Goal: Task Accomplishment & Management: Use online tool/utility

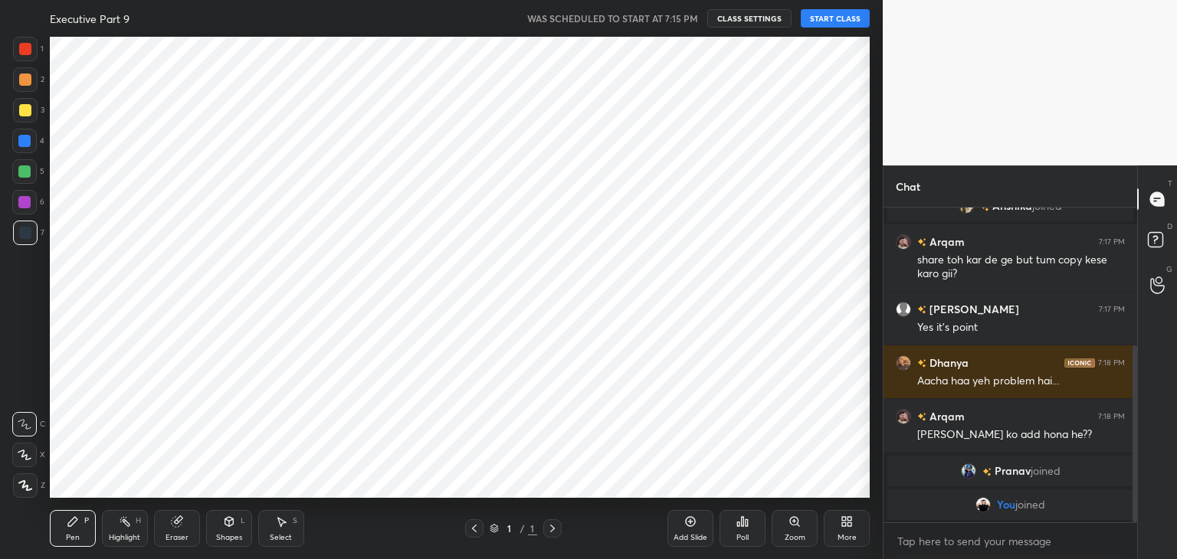
scroll to position [461, 907]
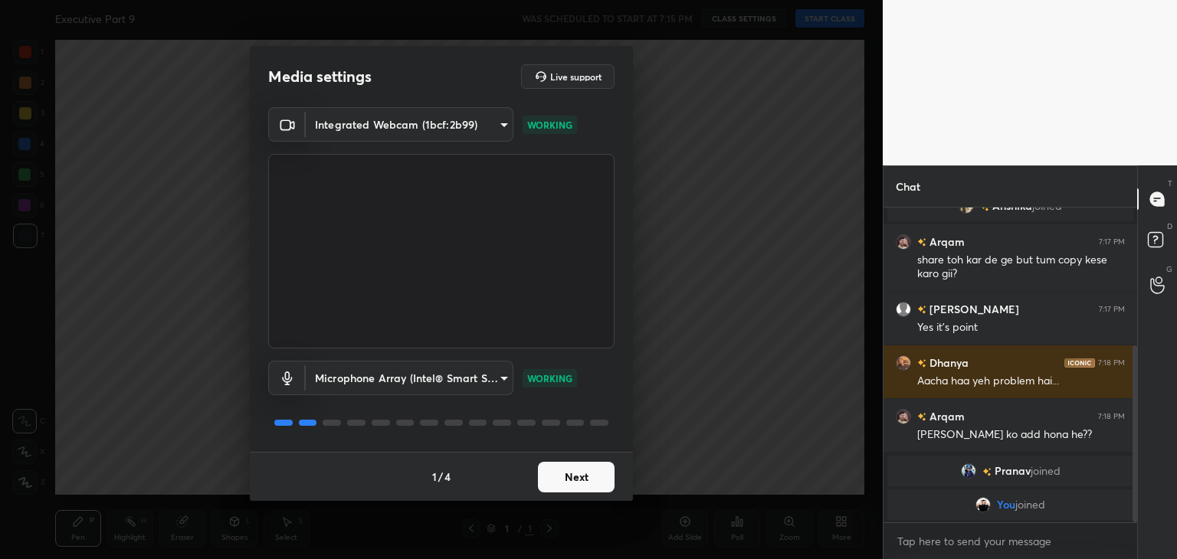
click at [597, 488] on button "Next" at bounding box center [576, 477] width 77 height 31
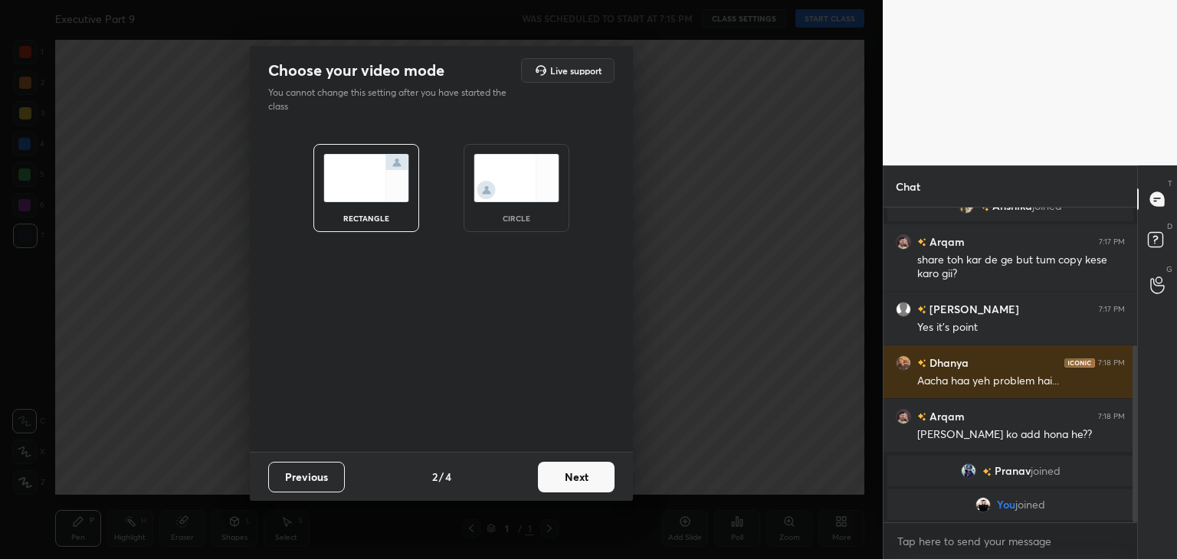
click at [512, 182] on img at bounding box center [517, 178] width 86 height 48
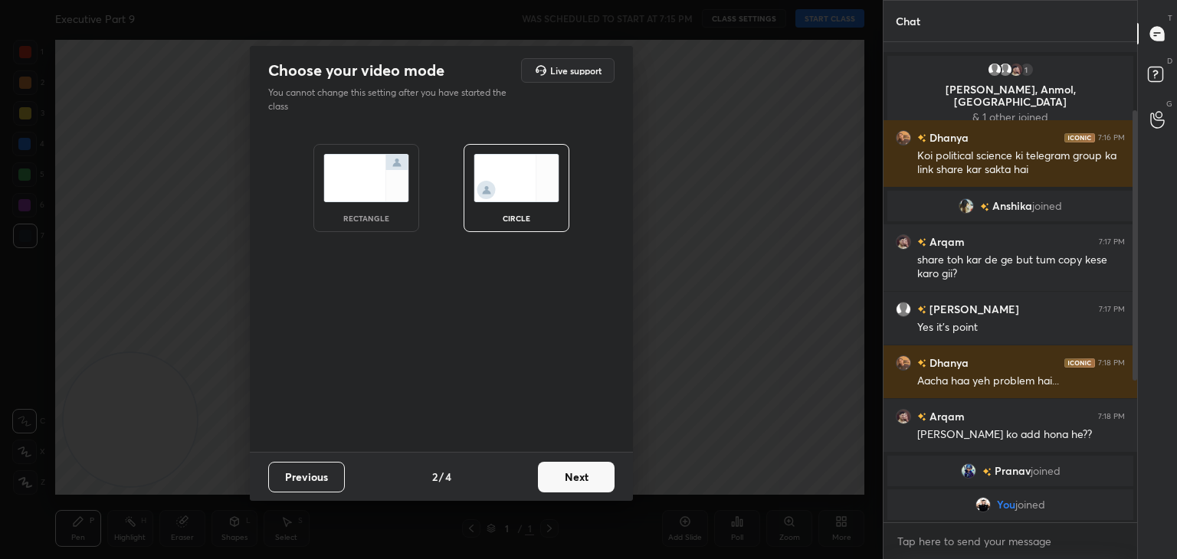
scroll to position [80, 0]
click at [591, 483] on button "Next" at bounding box center [576, 477] width 77 height 31
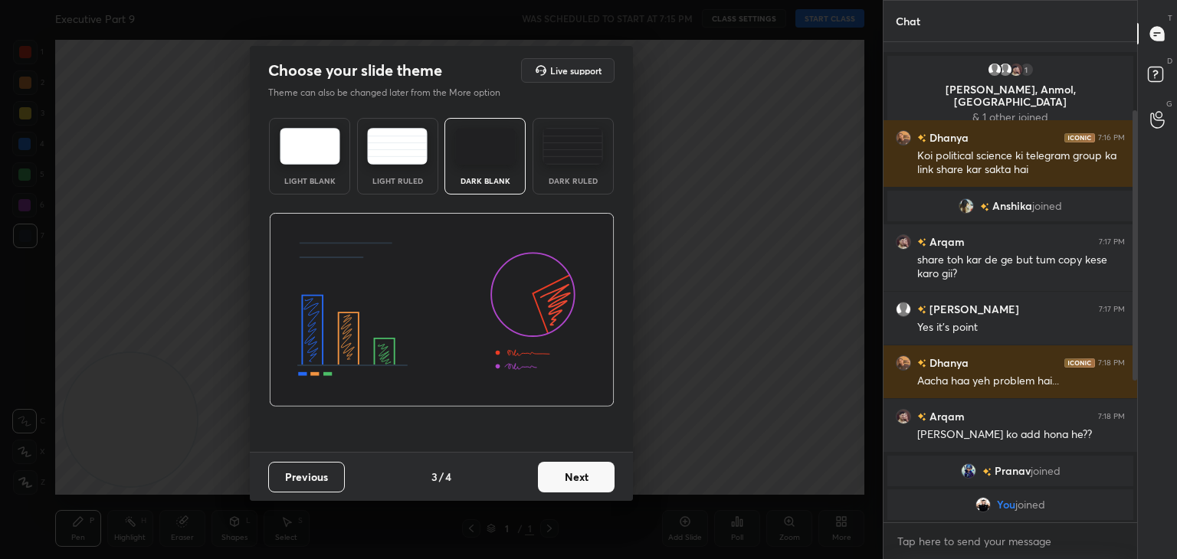
click at [591, 483] on button "Next" at bounding box center [576, 477] width 77 height 31
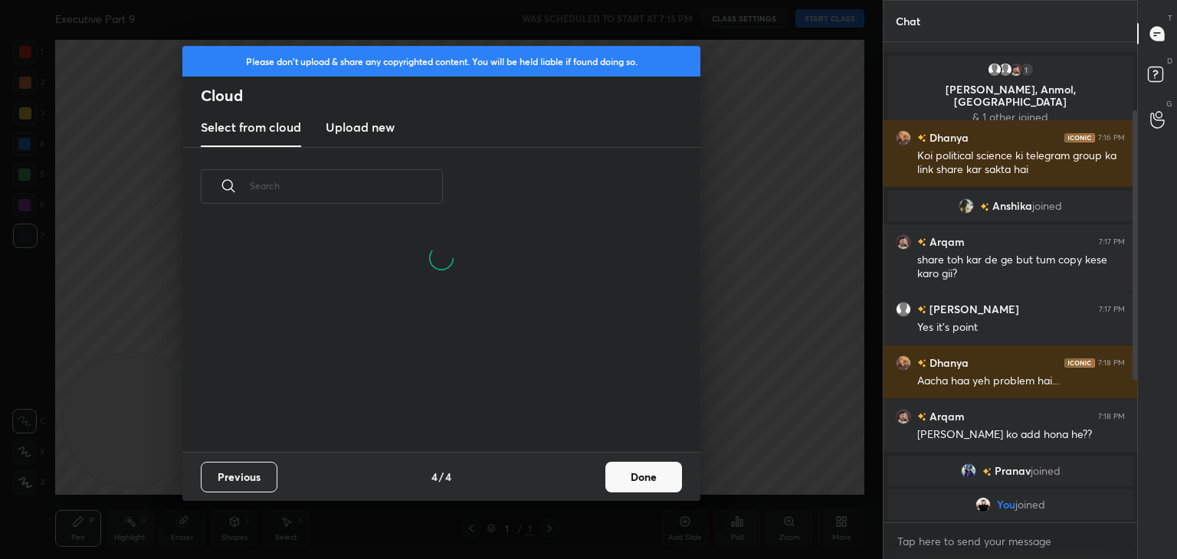
scroll to position [227, 492]
click at [365, 124] on h3 "Upload new" at bounding box center [360, 127] width 69 height 18
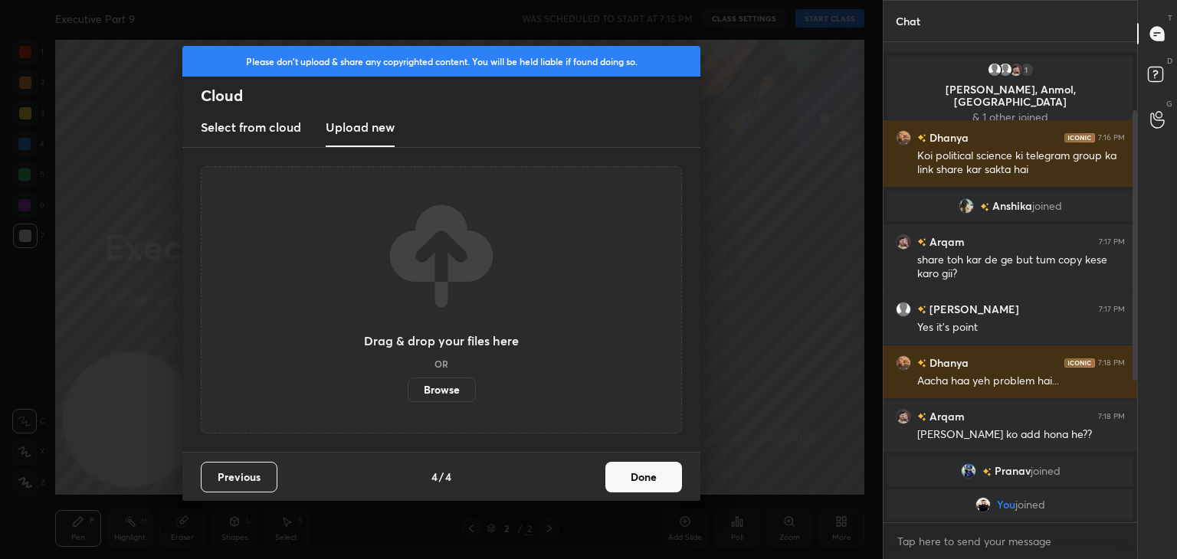
scroll to position [133, 0]
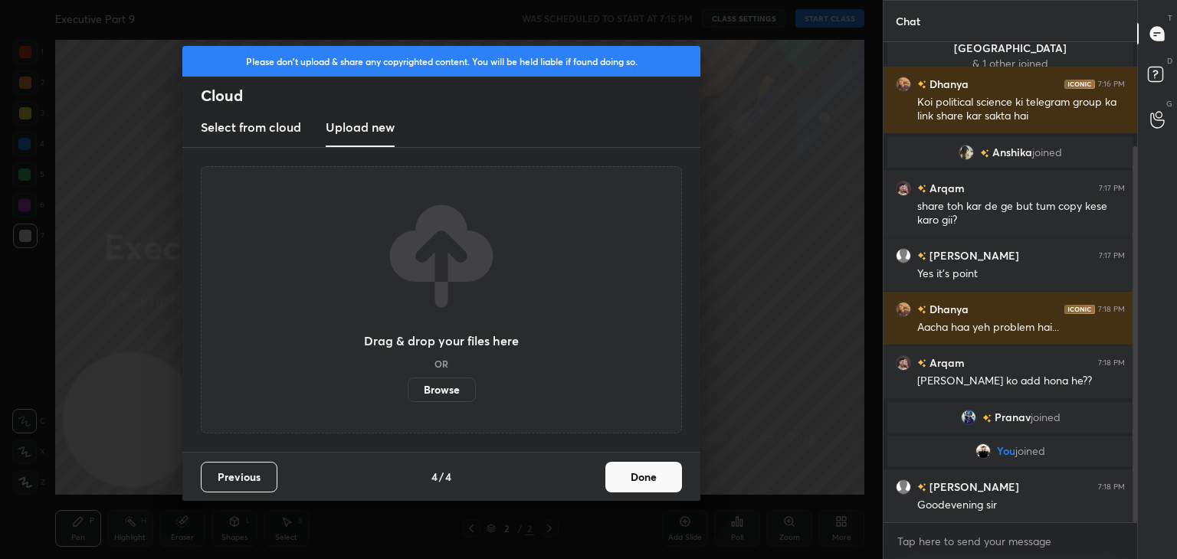
click at [455, 386] on label "Browse" at bounding box center [442, 390] width 68 height 25
click at [408, 386] on input "Browse" at bounding box center [408, 390] width 0 height 25
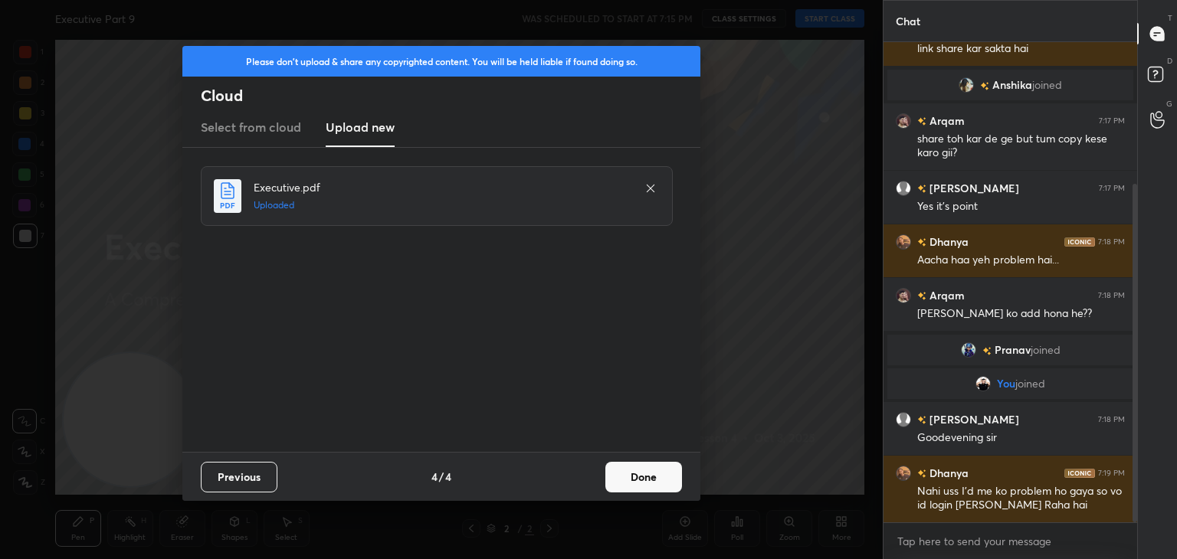
click at [647, 477] on button "Done" at bounding box center [643, 477] width 77 height 31
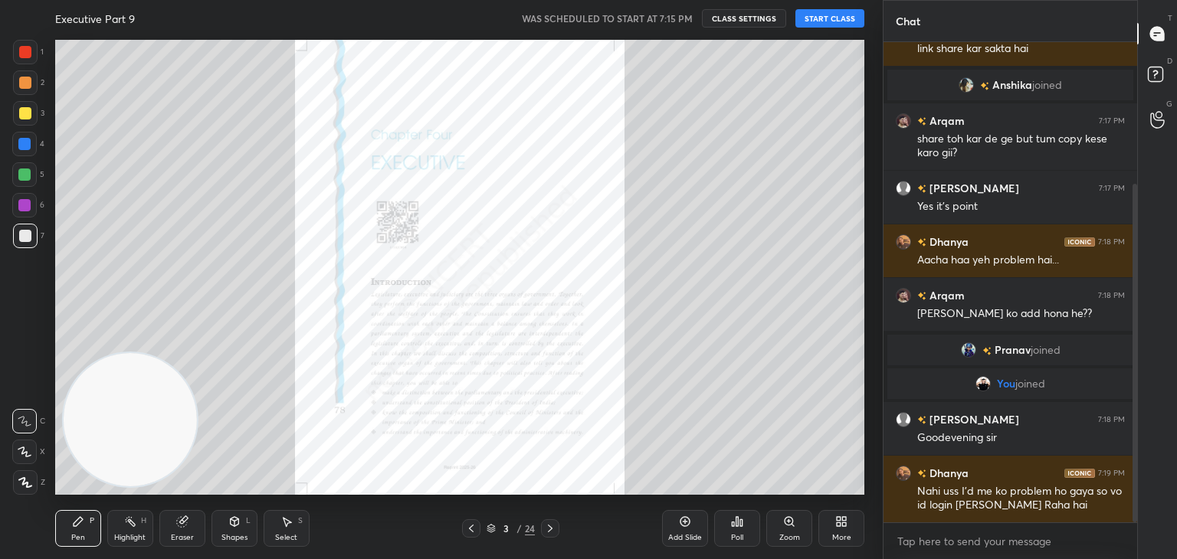
scroll to position [254, 0]
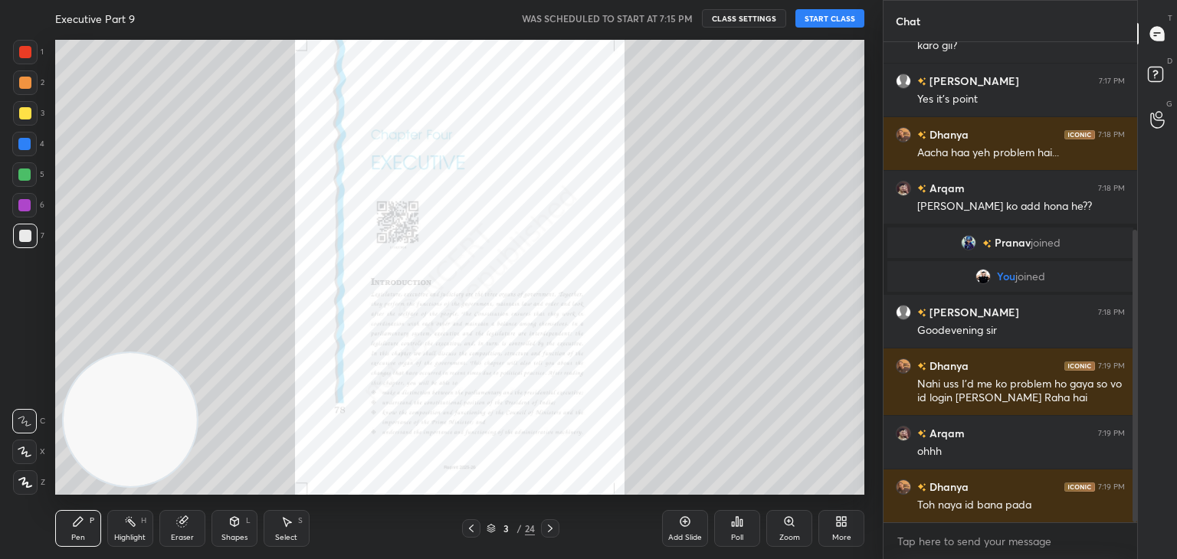
click at [831, 19] on button "START CLASS" at bounding box center [829, 18] width 69 height 18
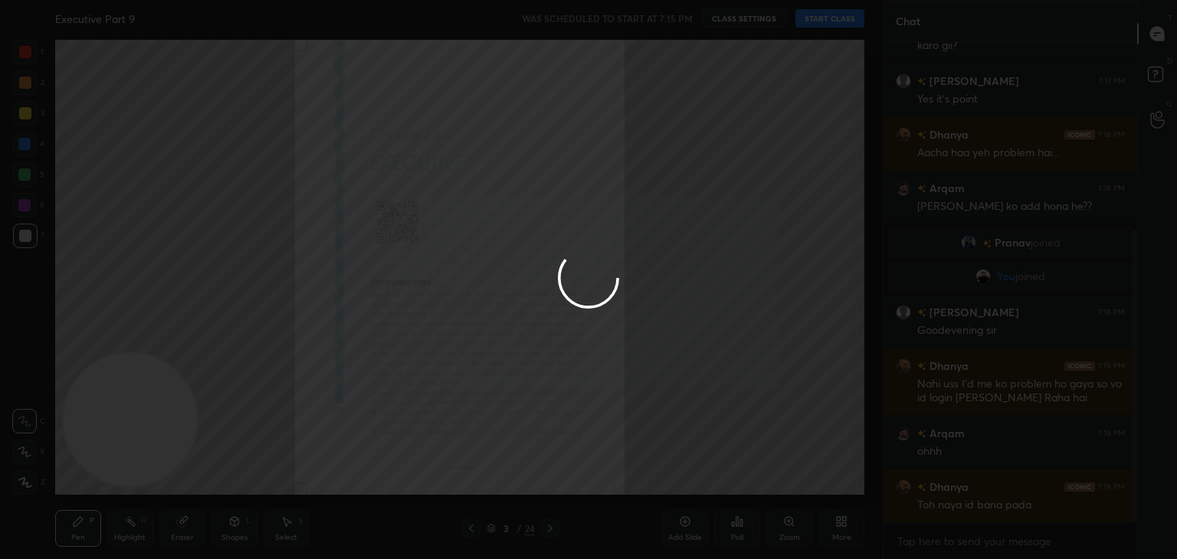
type textarea "x"
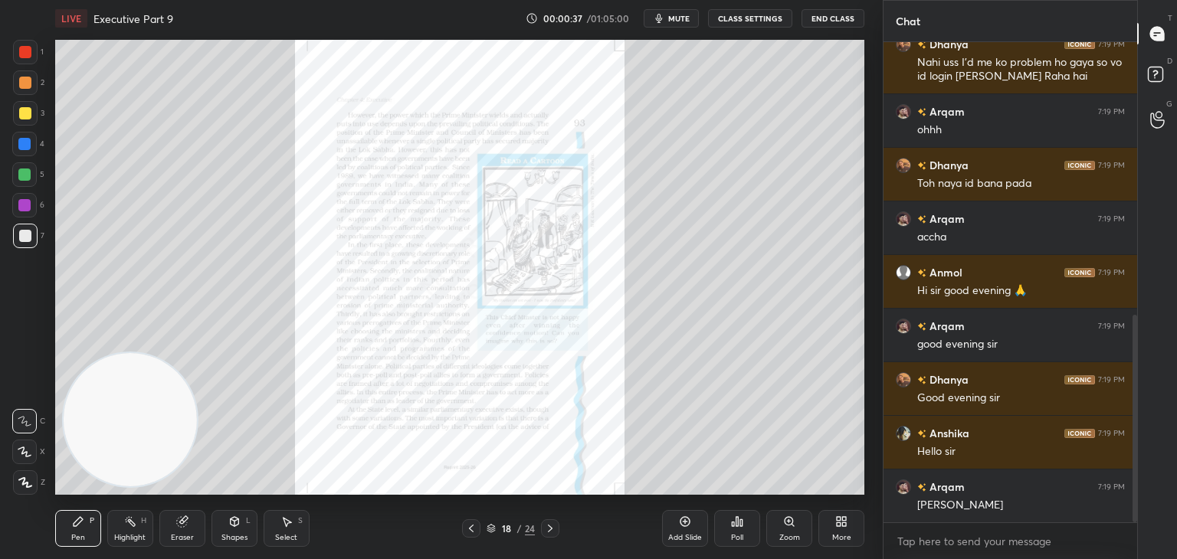
click at [785, 534] on div "Zoom" at bounding box center [789, 538] width 21 height 8
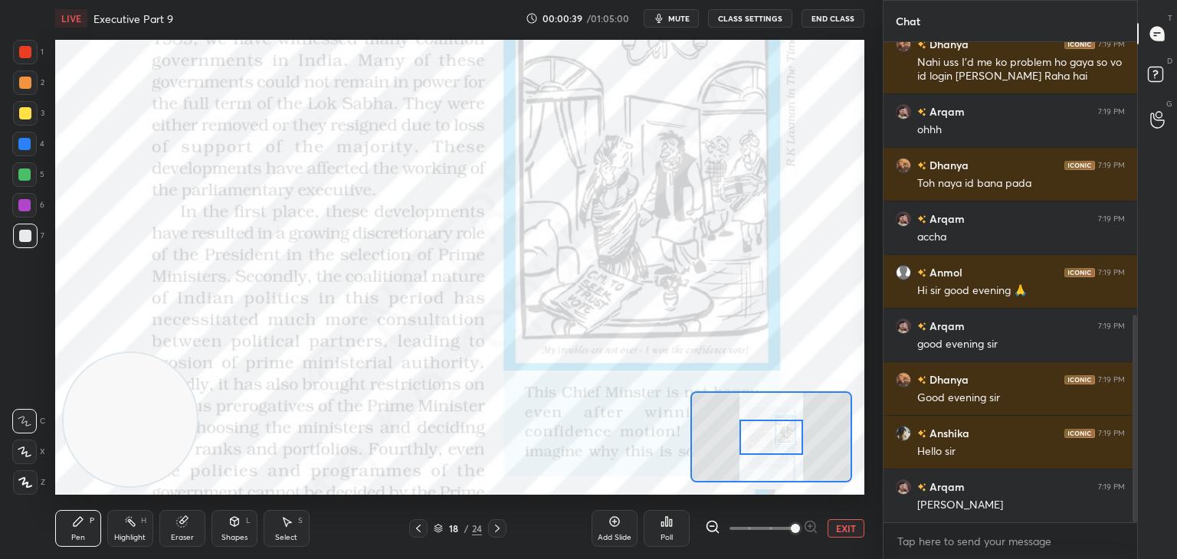
drag, startPoint x: 754, startPoint y: 529, endPoint x: 800, endPoint y: 525, distance: 46.2
click at [800, 525] on span at bounding box center [795, 528] width 9 height 9
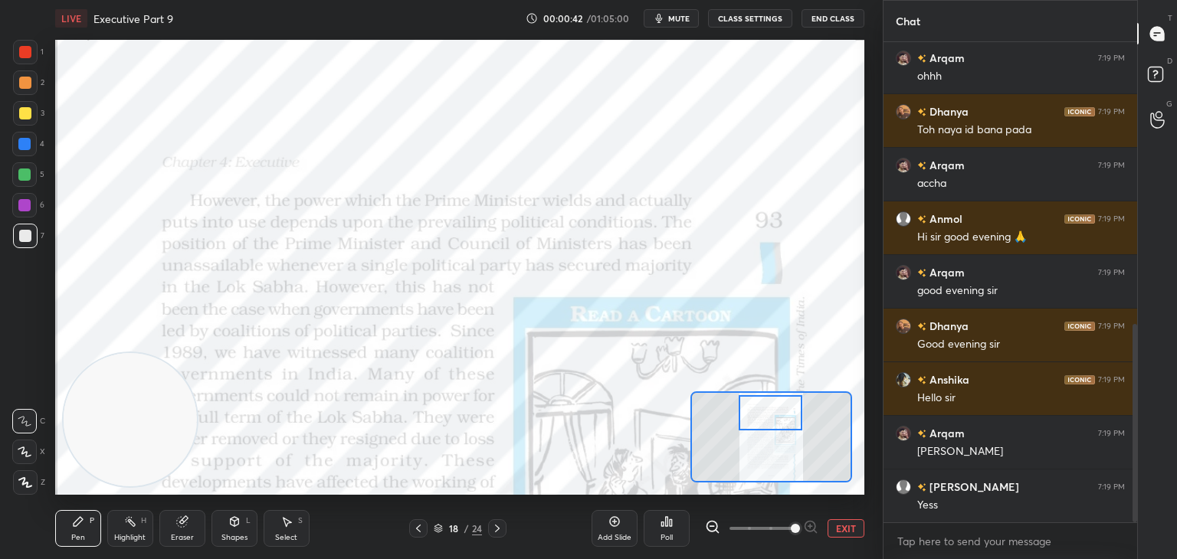
drag, startPoint x: 779, startPoint y: 447, endPoint x: 778, endPoint y: 423, distance: 24.5
click at [778, 423] on div at bounding box center [771, 412] width 64 height 35
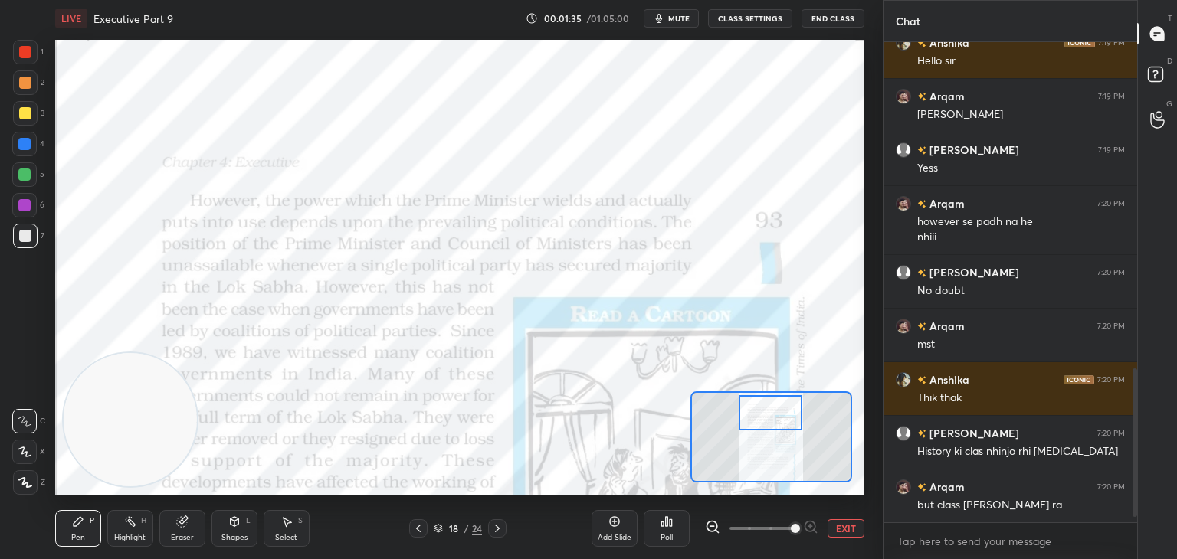
scroll to position [1074, 0]
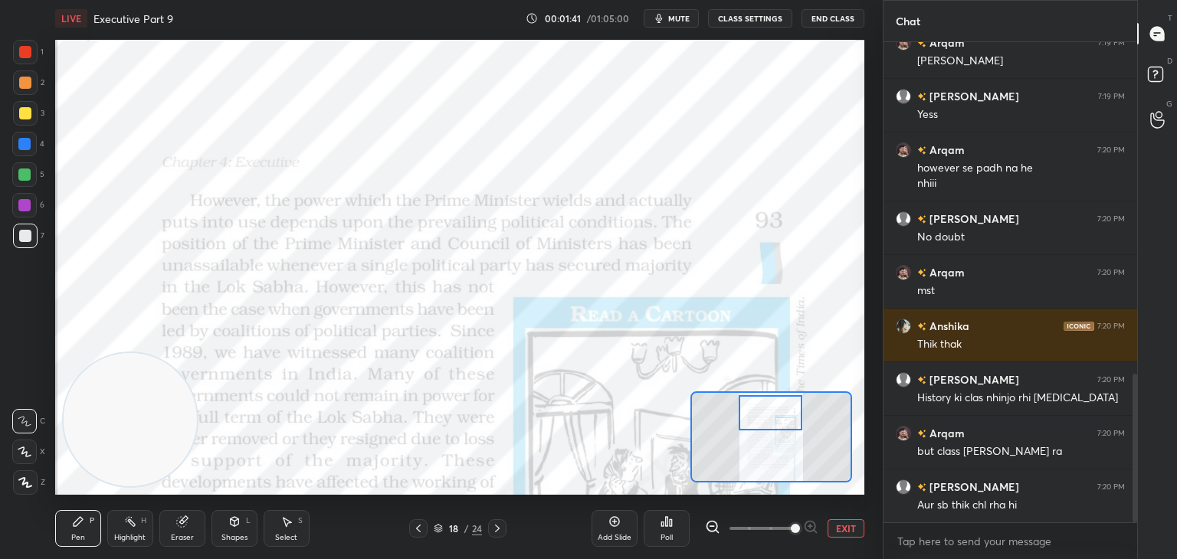
click at [21, 50] on div at bounding box center [25, 52] width 12 height 12
click at [21, 487] on icon at bounding box center [25, 482] width 14 height 11
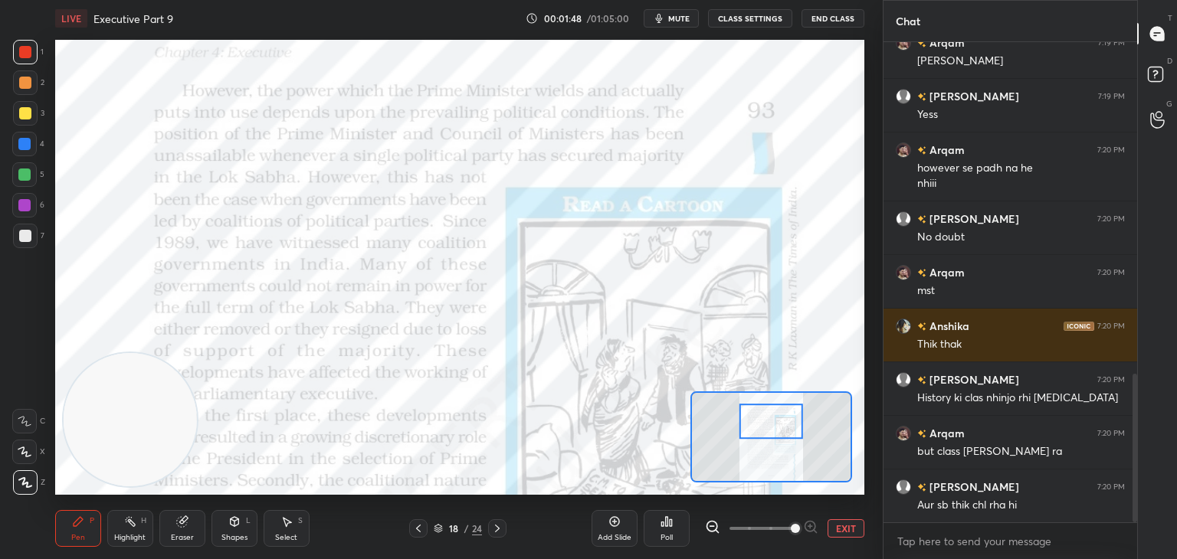
click at [28, 423] on icon at bounding box center [25, 421] width 14 height 11
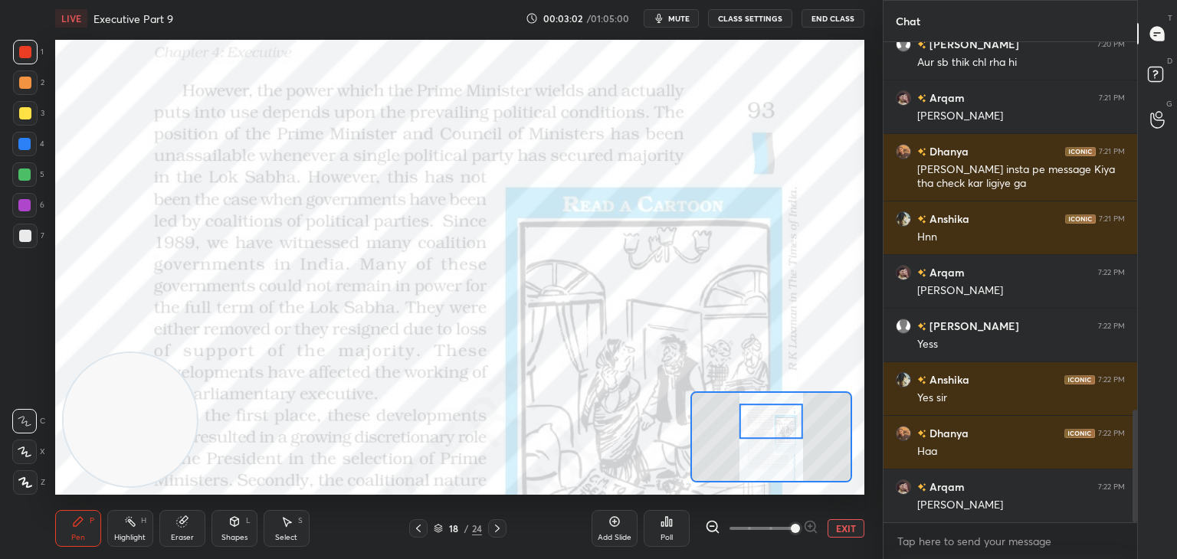
scroll to position [1571, 0]
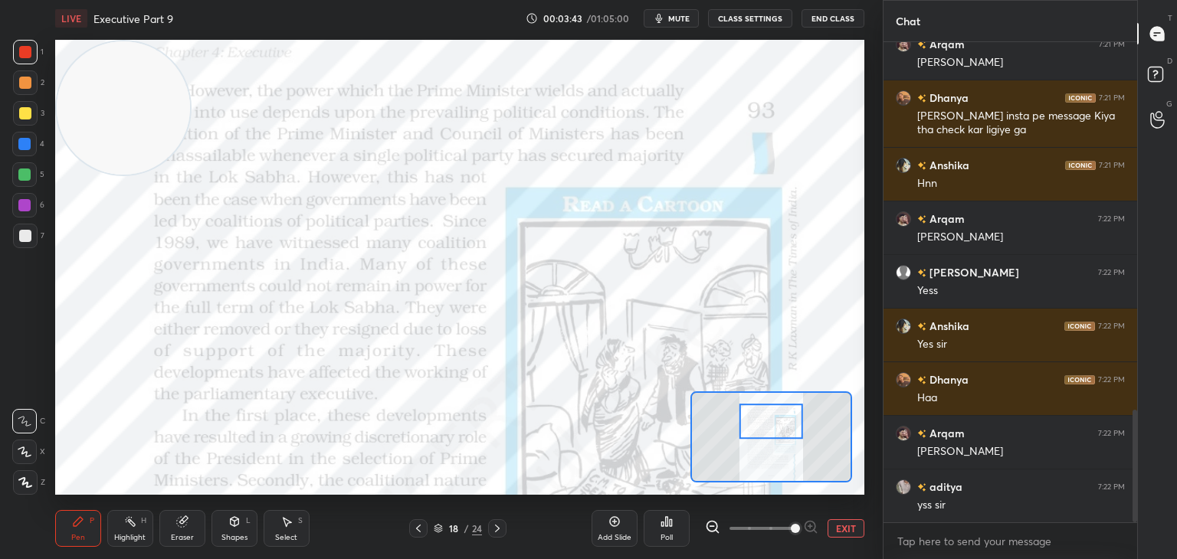
click at [617, 529] on div "Add Slide" at bounding box center [615, 528] width 46 height 37
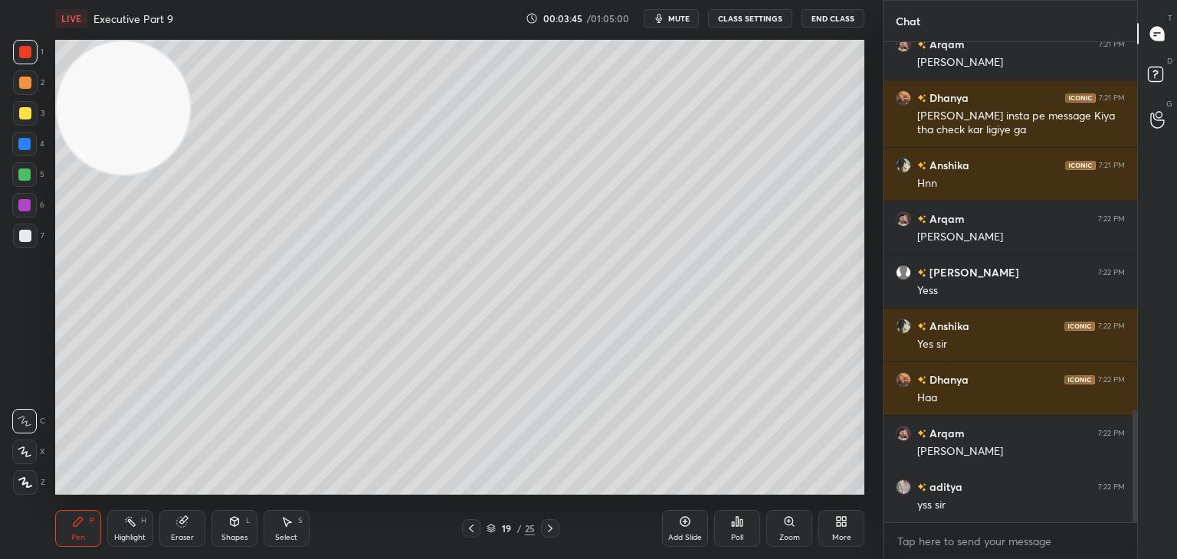
click at [25, 481] on icon at bounding box center [25, 482] width 14 height 11
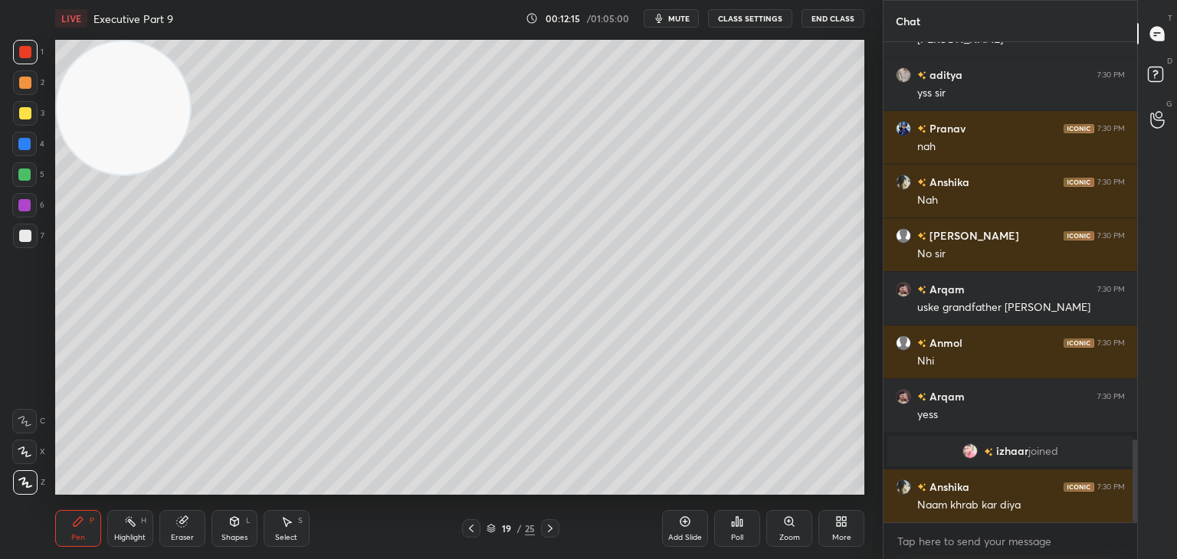
scroll to position [2371, 0]
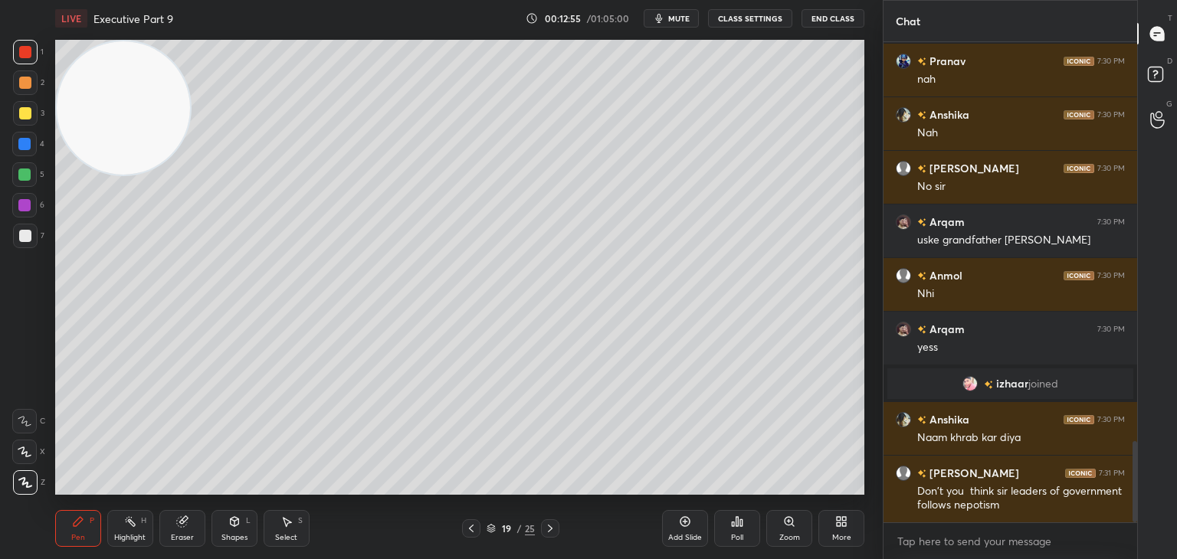
click at [690, 525] on icon at bounding box center [685, 522] width 12 height 12
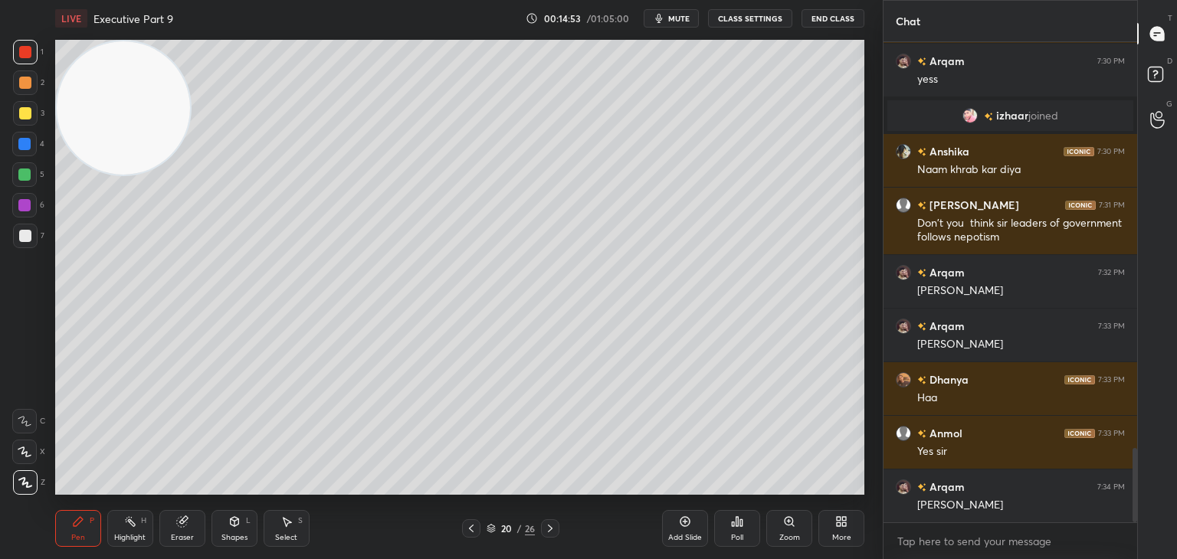
scroll to position [2693, 0]
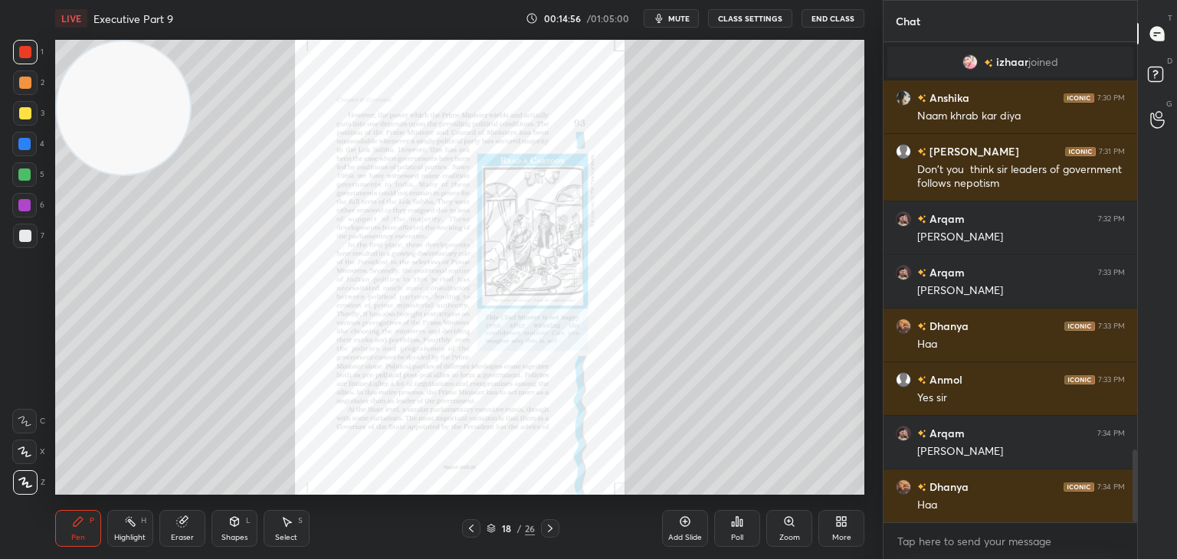
click at [809, 530] on div "Zoom" at bounding box center [789, 528] width 46 height 37
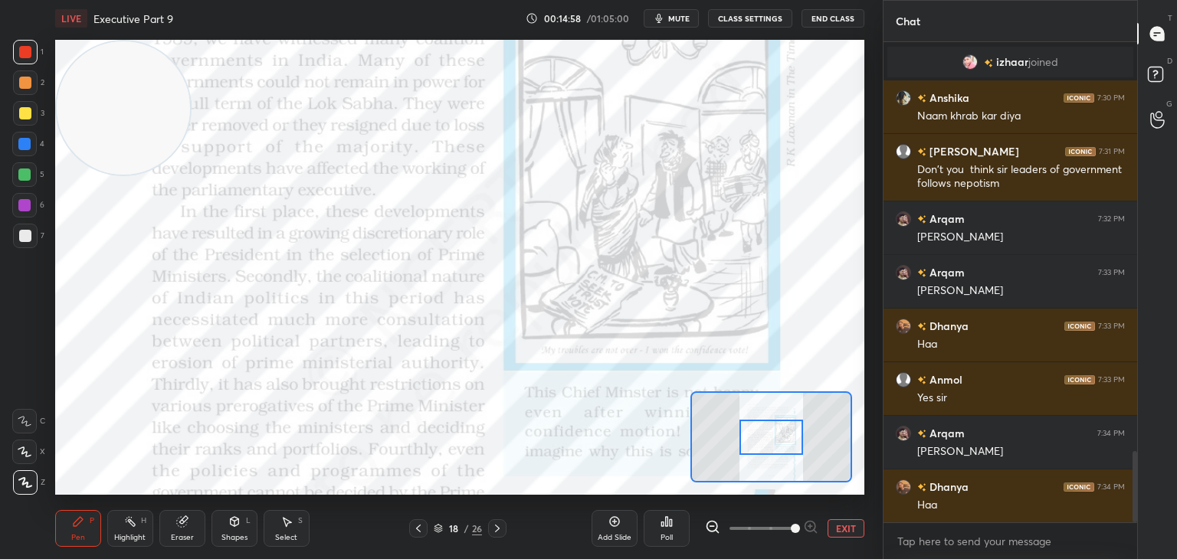
scroll to position [2746, 0]
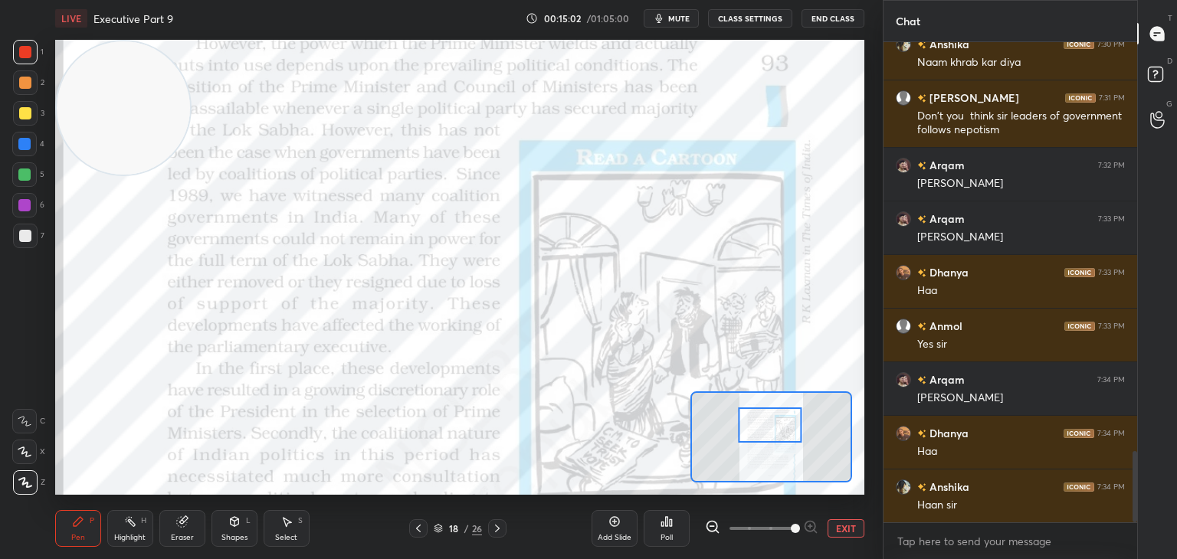
click at [25, 418] on icon at bounding box center [25, 421] width 14 height 11
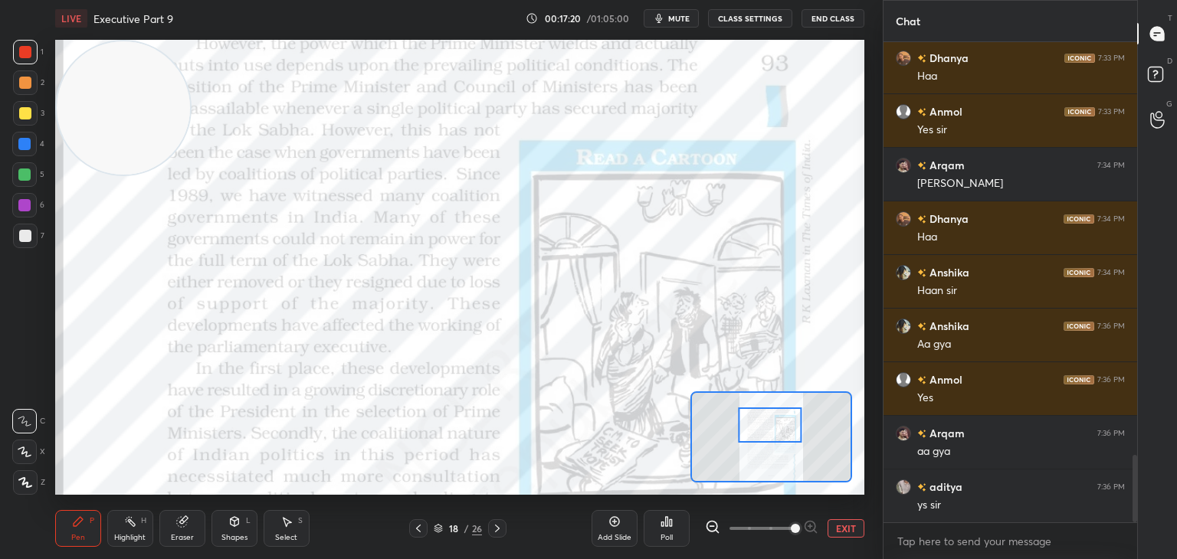
scroll to position [2961, 0]
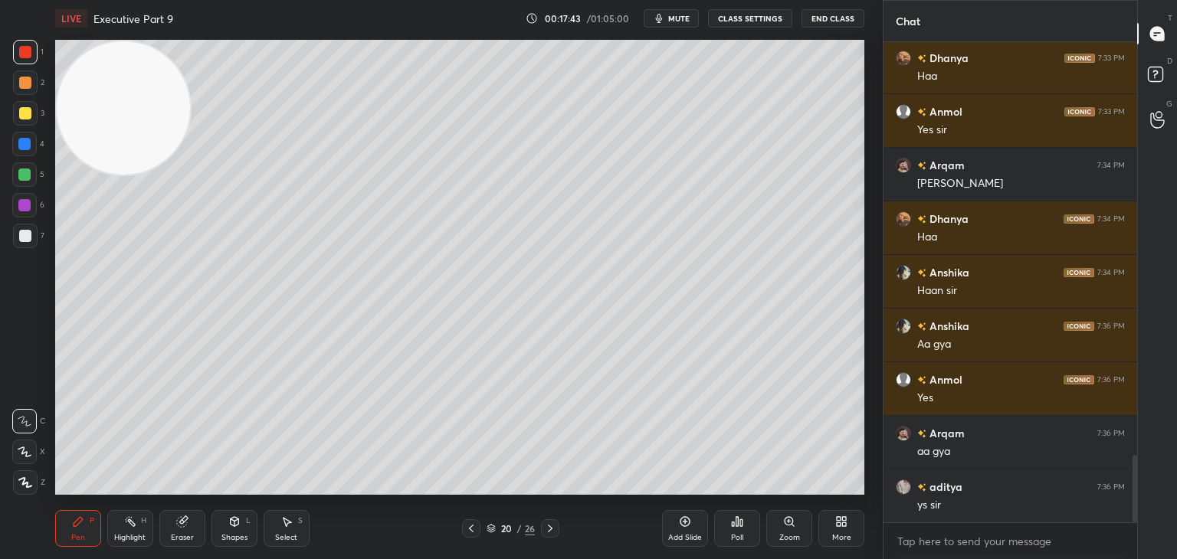
click at [29, 487] on icon at bounding box center [25, 482] width 12 height 9
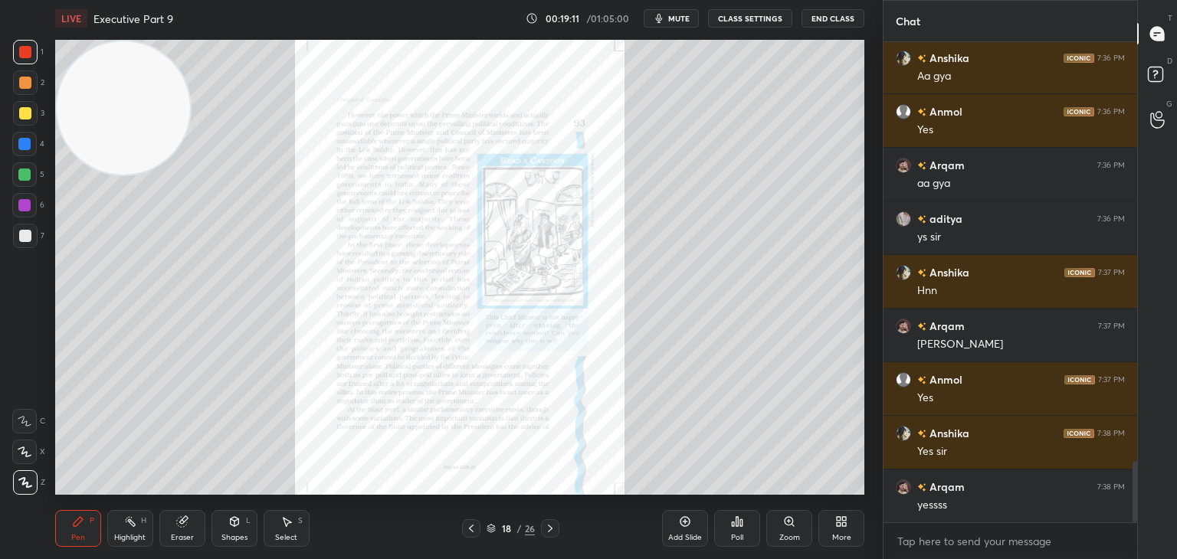
scroll to position [3282, 0]
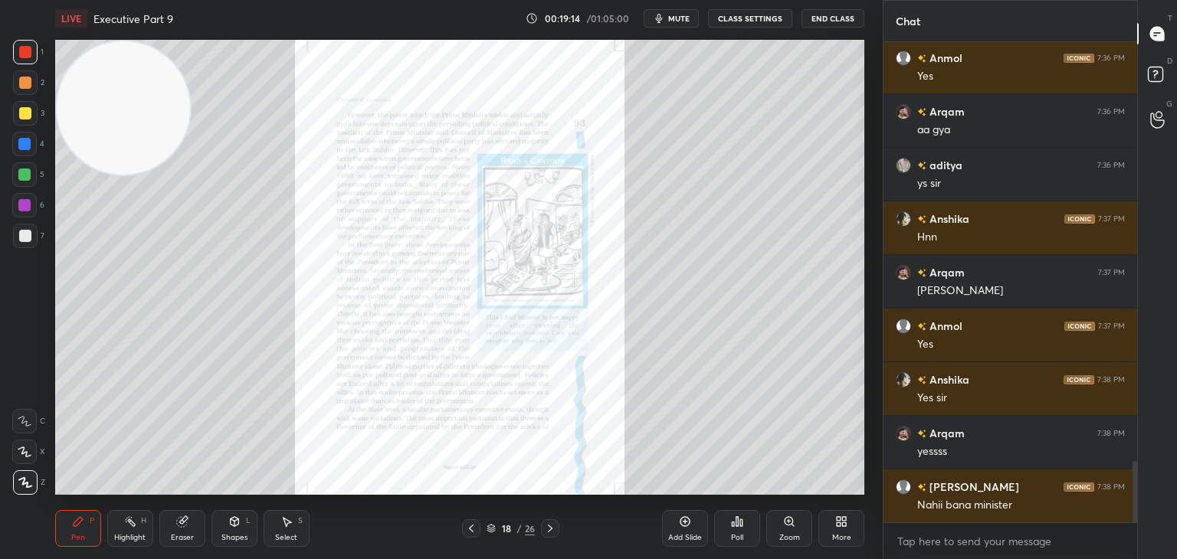
click at [791, 532] on div "Zoom" at bounding box center [789, 528] width 46 height 37
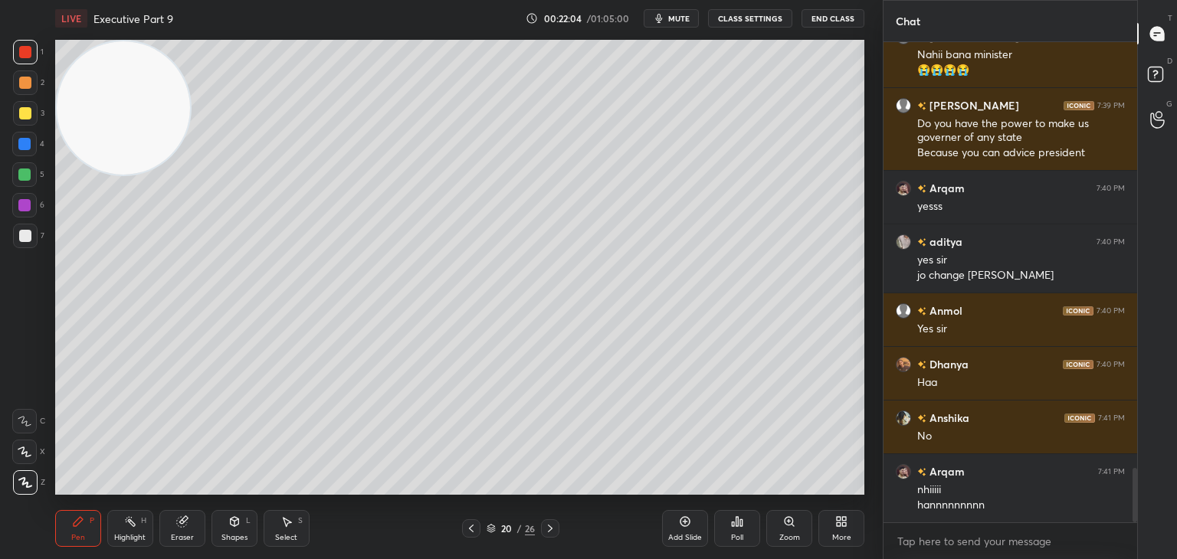
scroll to position [3787, 0]
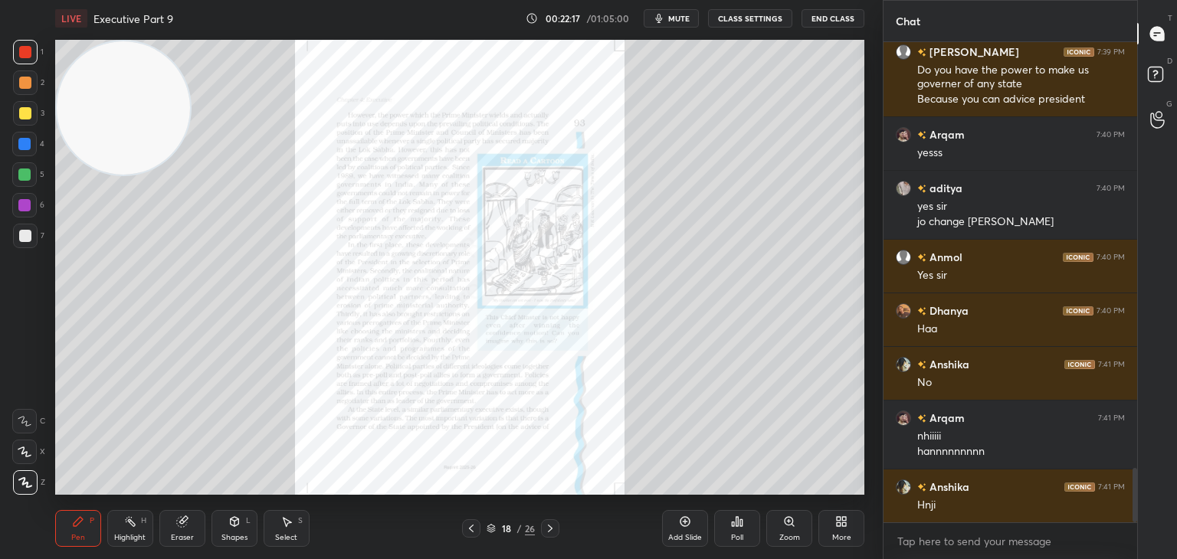
click at [794, 534] on div "Zoom" at bounding box center [789, 538] width 21 height 8
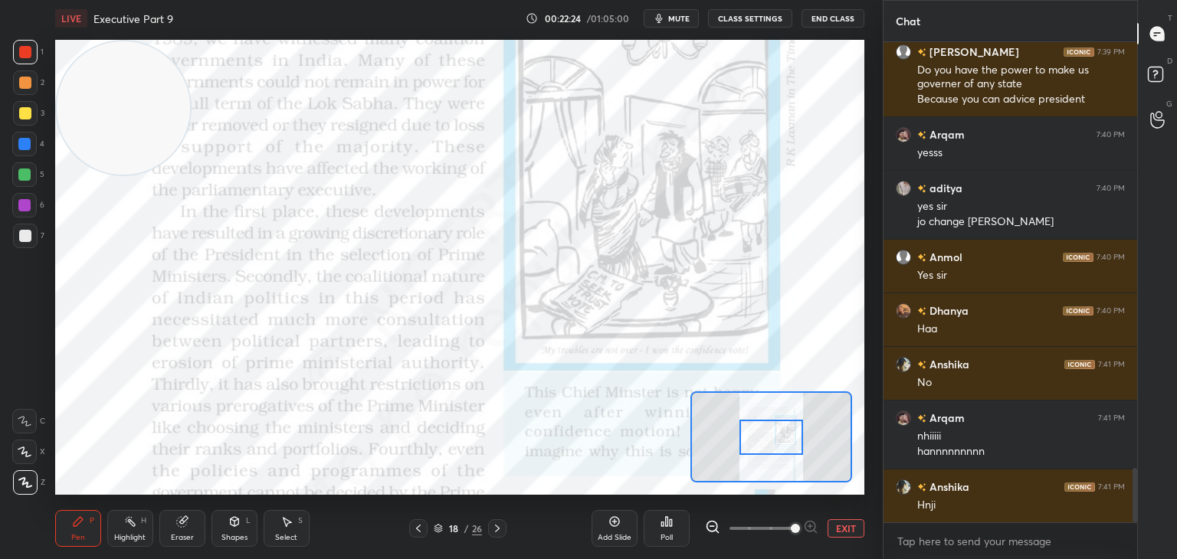
click at [21, 414] on div at bounding box center [24, 421] width 25 height 25
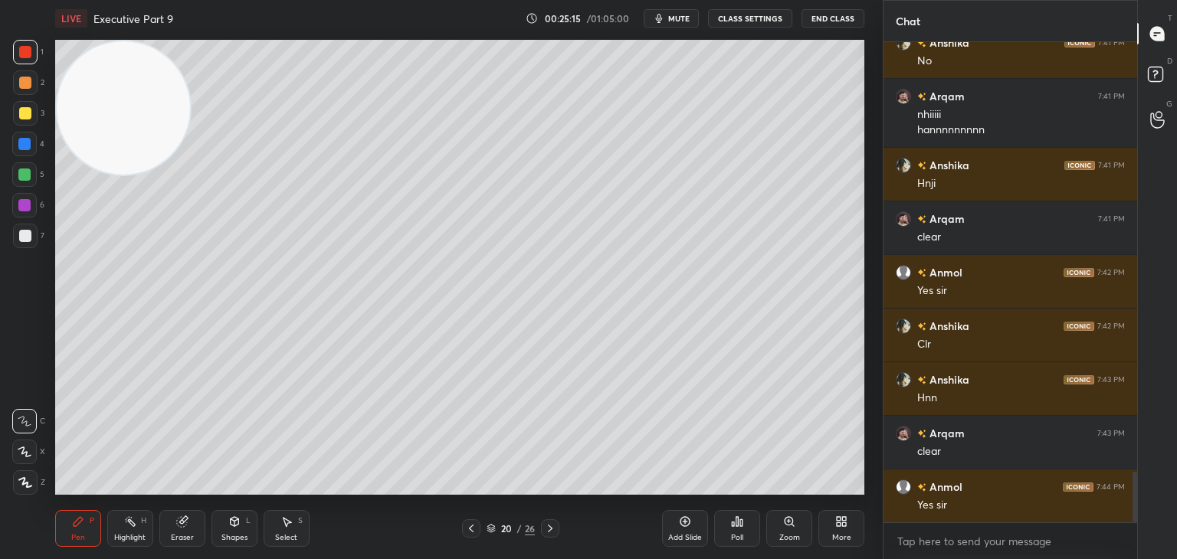
scroll to position [4162, 0]
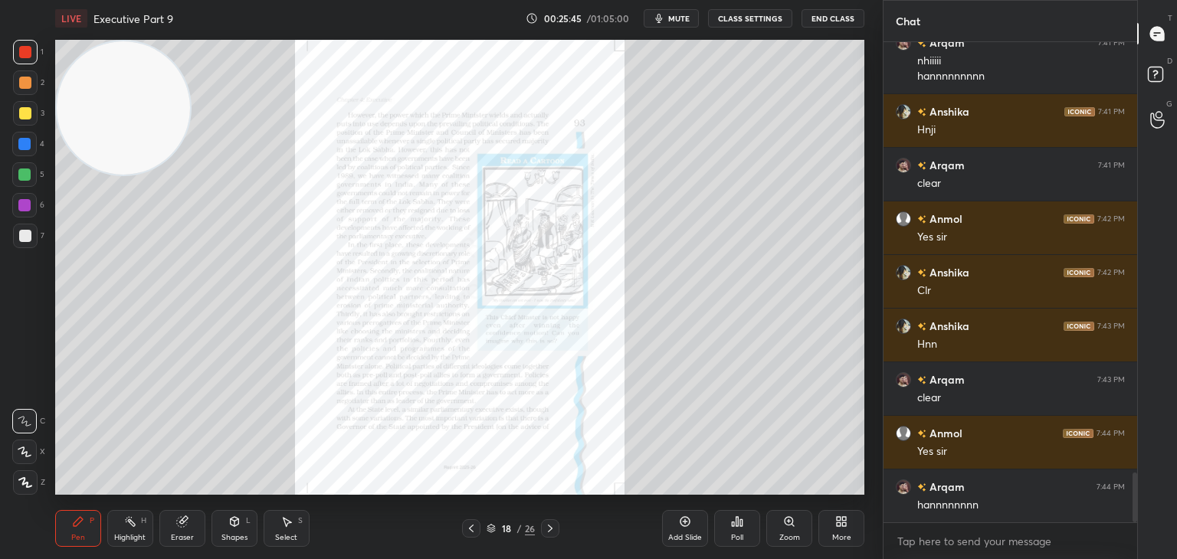
click at [792, 526] on icon at bounding box center [789, 522] width 12 height 12
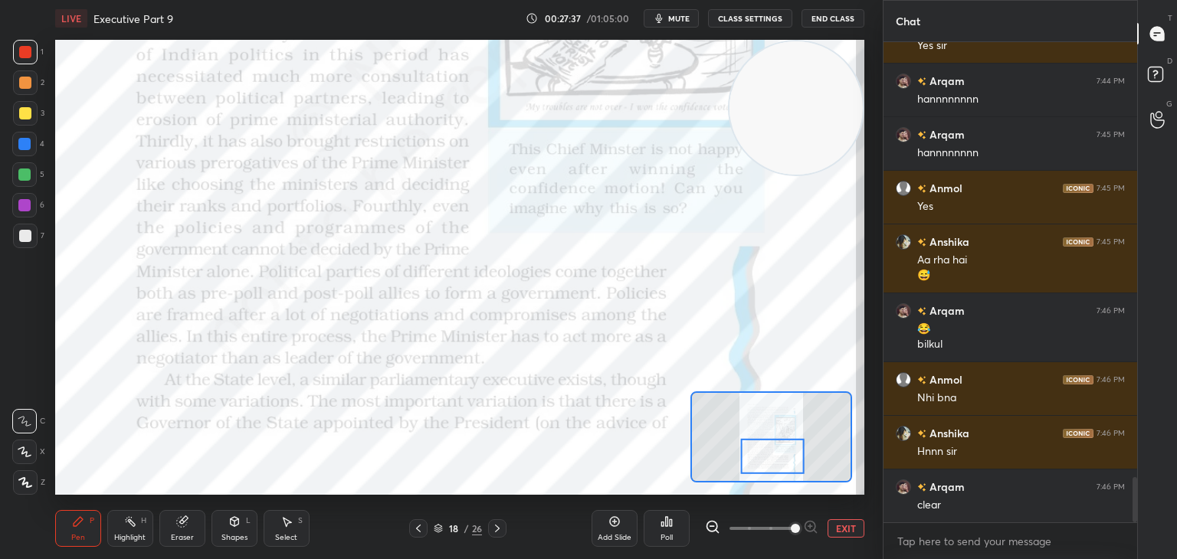
scroll to position [4622, 0]
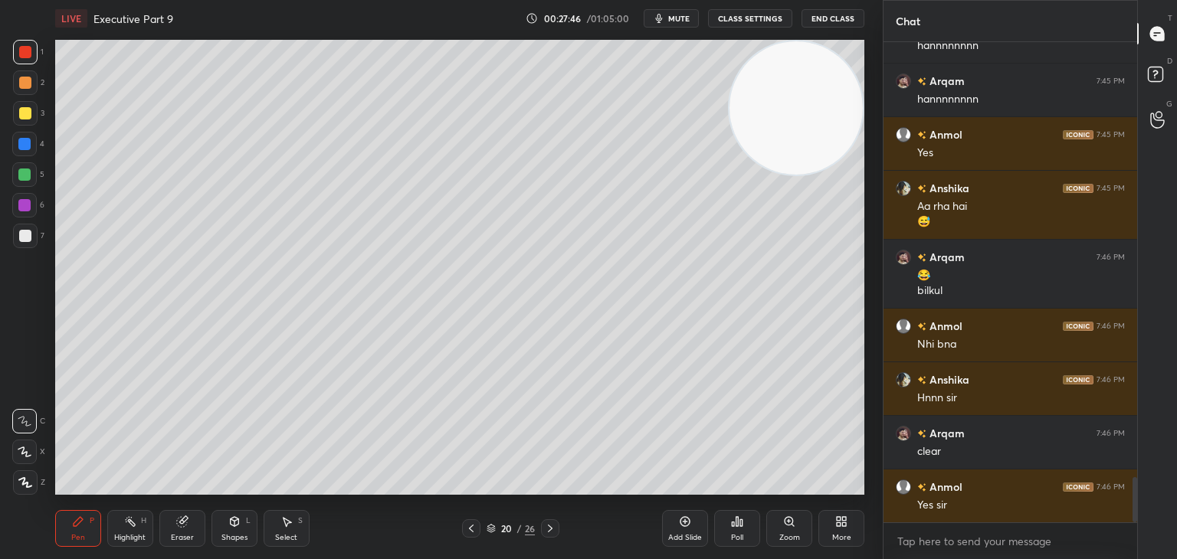
click at [184, 528] on icon at bounding box center [182, 522] width 12 height 12
click at [80, 523] on icon at bounding box center [78, 521] width 9 height 9
click at [31, 481] on div at bounding box center [25, 482] width 25 height 25
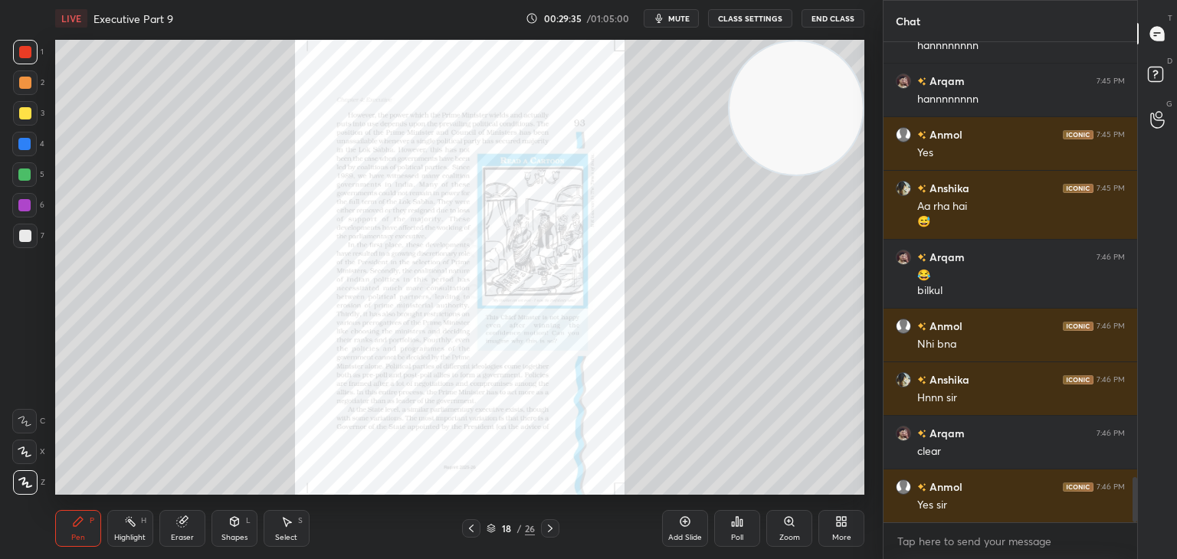
click at [791, 530] on div "Zoom" at bounding box center [789, 528] width 46 height 37
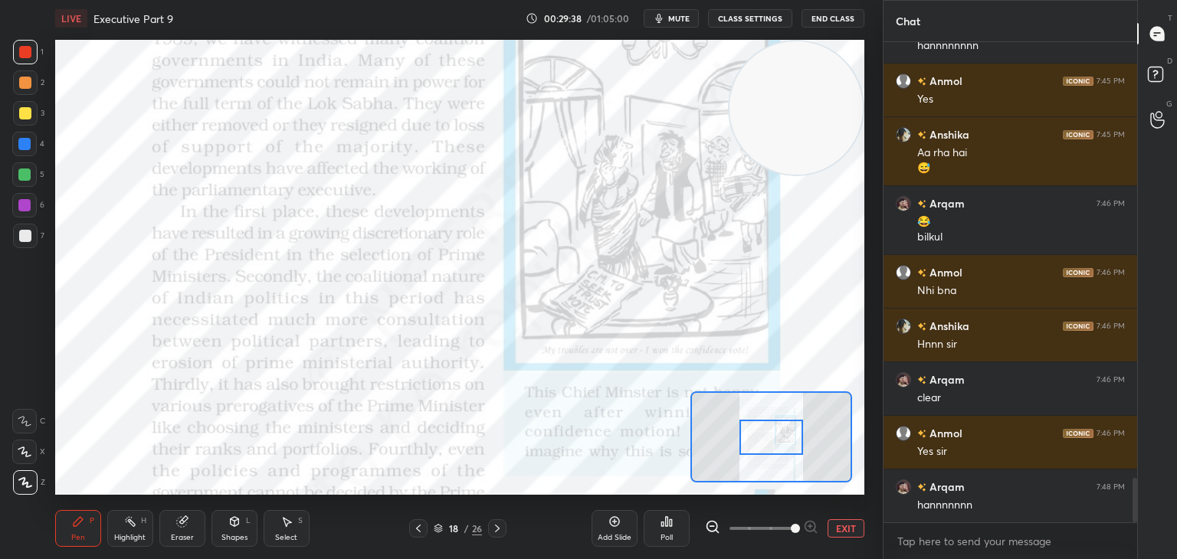
scroll to position [4729, 0]
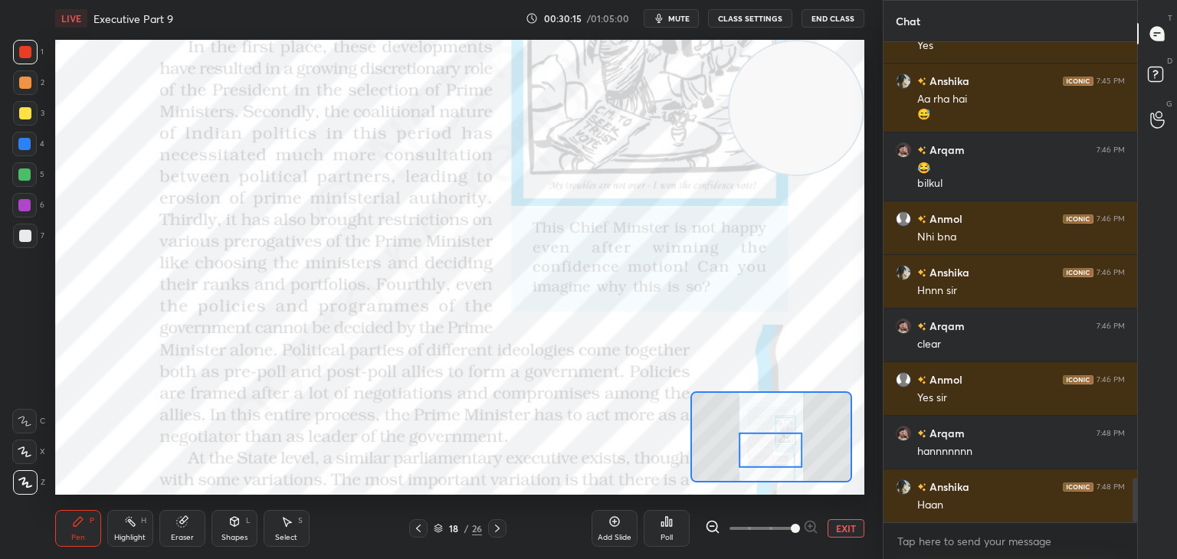
click at [33, 424] on div at bounding box center [24, 421] width 25 height 25
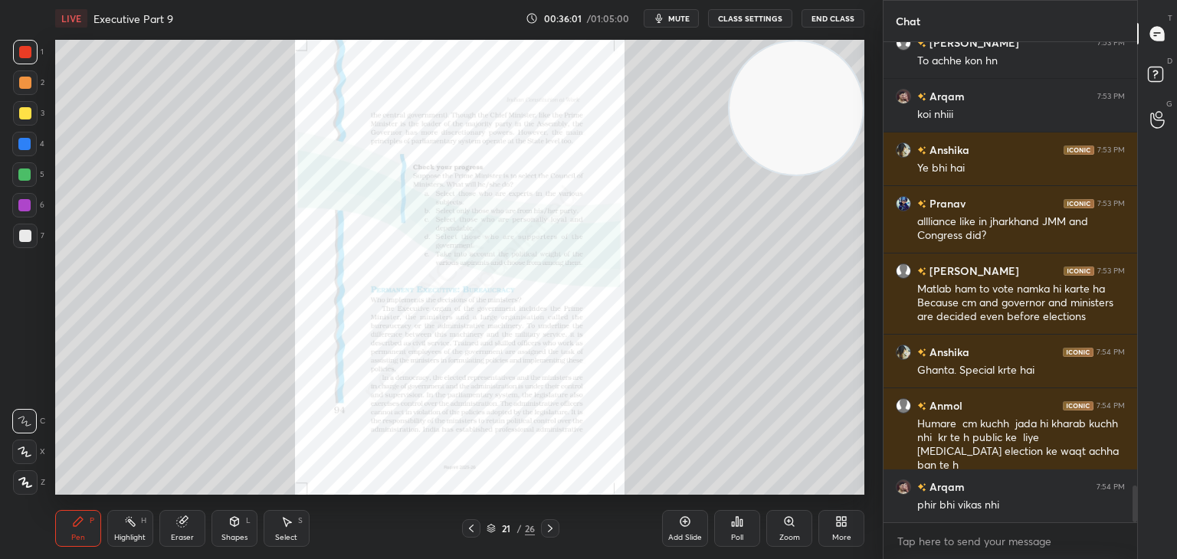
scroll to position [5898, 0]
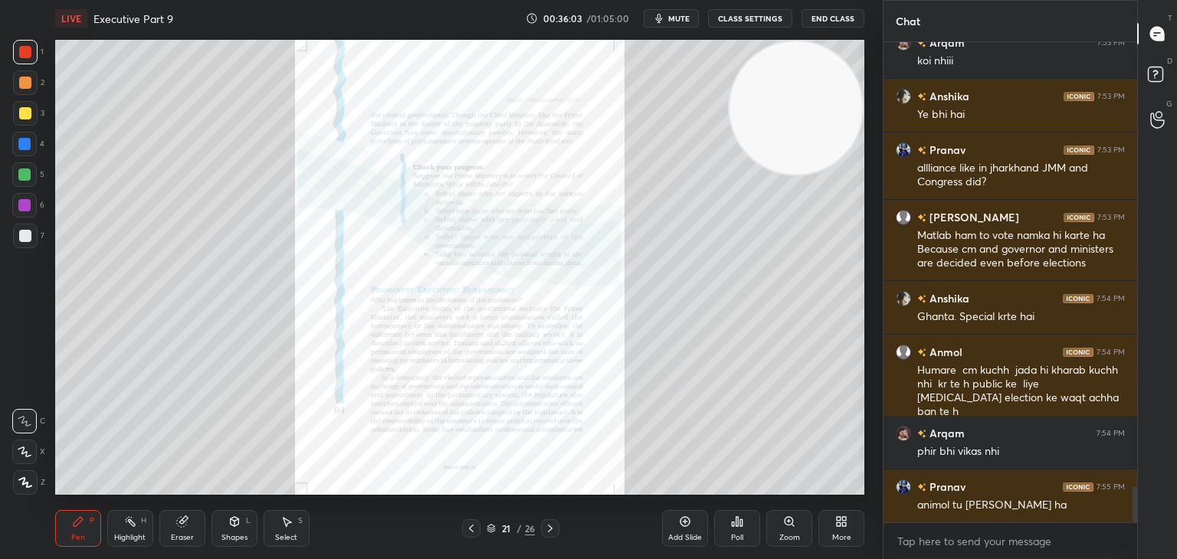
click at [786, 526] on icon at bounding box center [789, 522] width 12 height 12
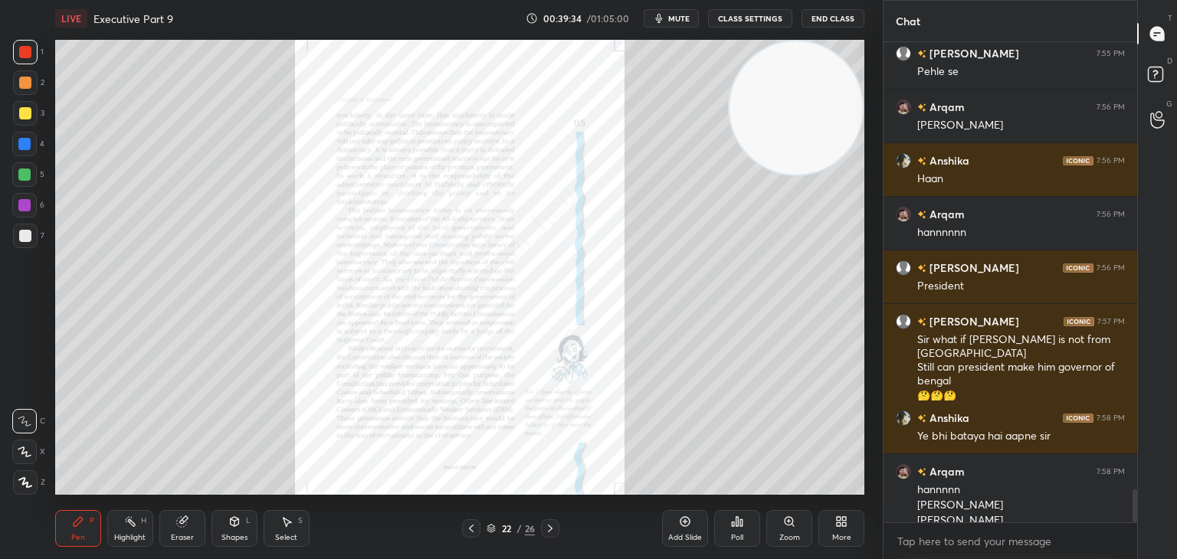
scroll to position [6524, 0]
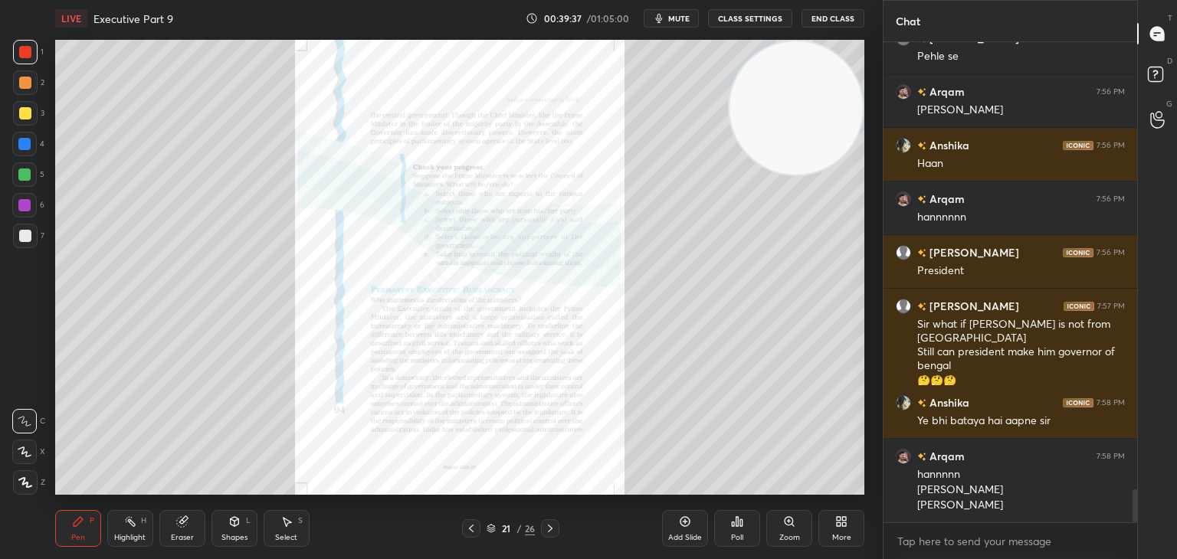
click at [680, 530] on div "Add Slide" at bounding box center [685, 528] width 46 height 37
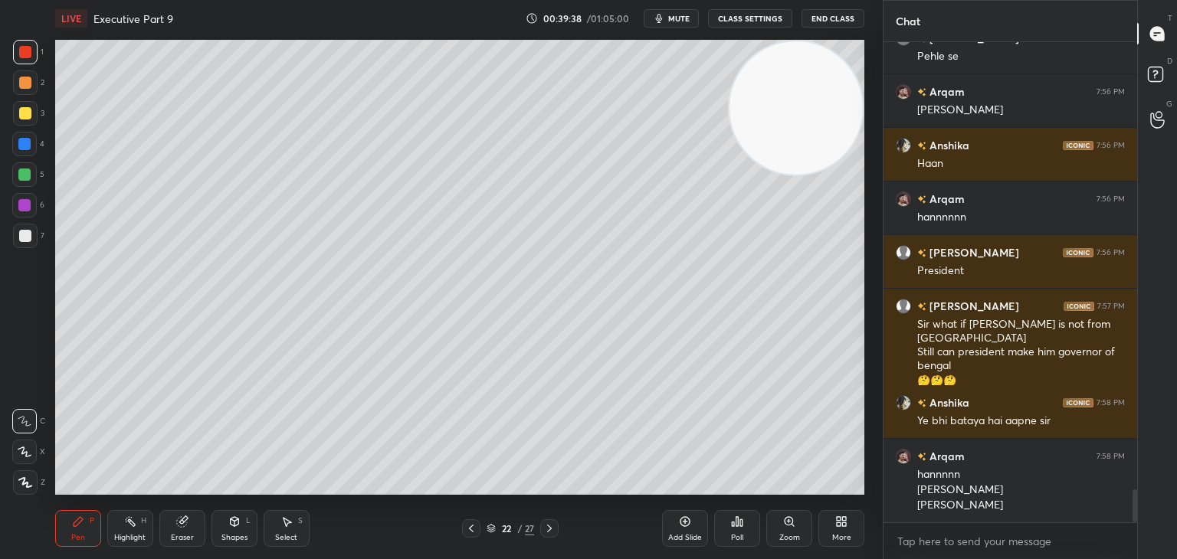
click at [25, 487] on icon at bounding box center [25, 482] width 14 height 11
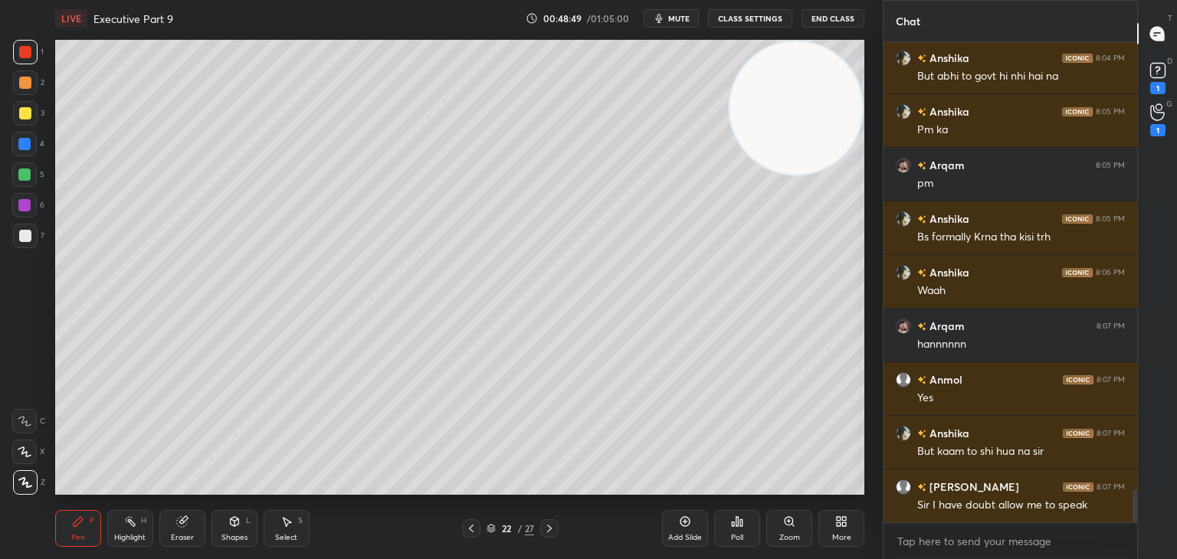
scroll to position [6505, 0]
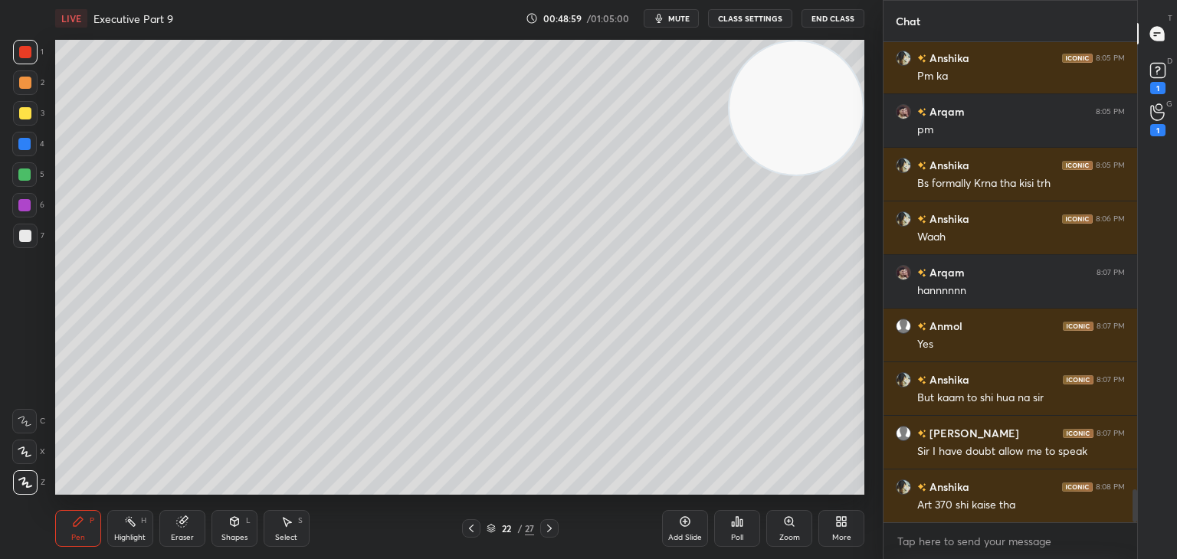
click at [687, 529] on div "Add Slide" at bounding box center [685, 528] width 46 height 37
click at [19, 111] on div at bounding box center [25, 113] width 12 height 12
click at [28, 80] on div at bounding box center [25, 83] width 12 height 12
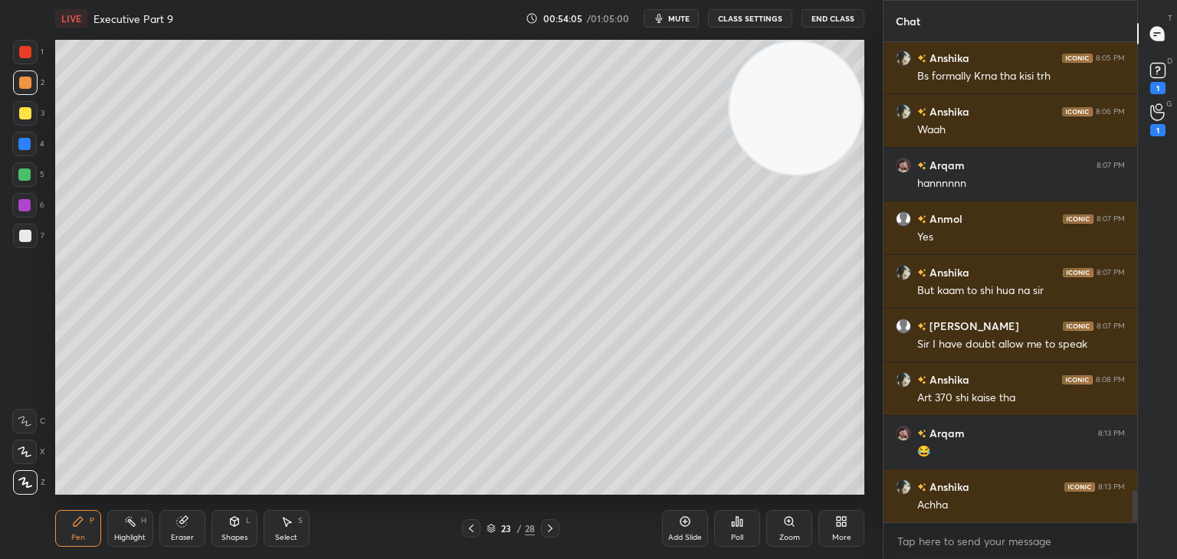
scroll to position [6649, 0]
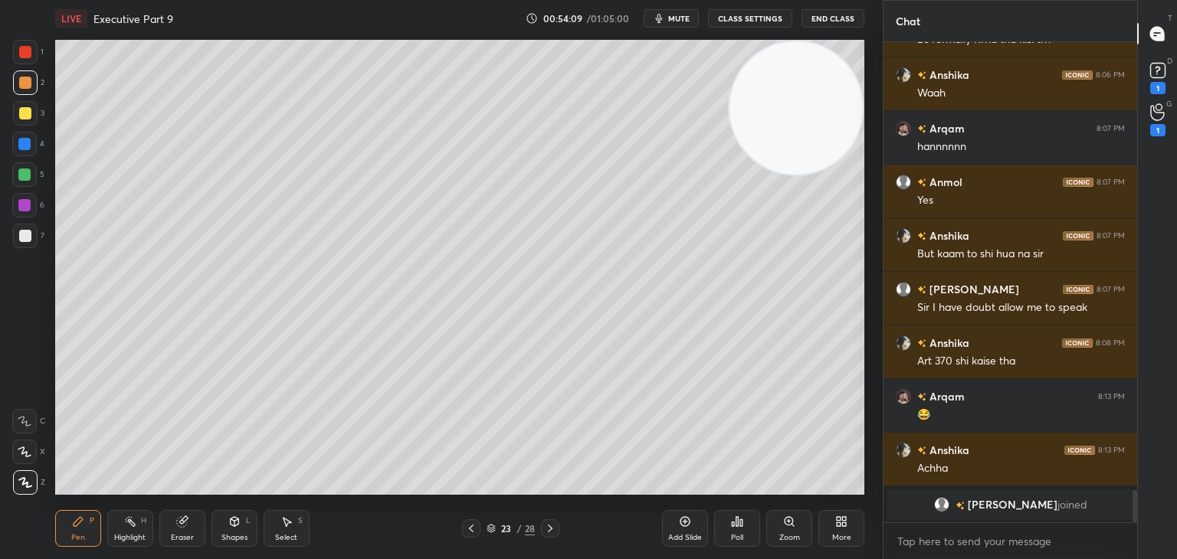
click at [28, 234] on div at bounding box center [25, 236] width 12 height 12
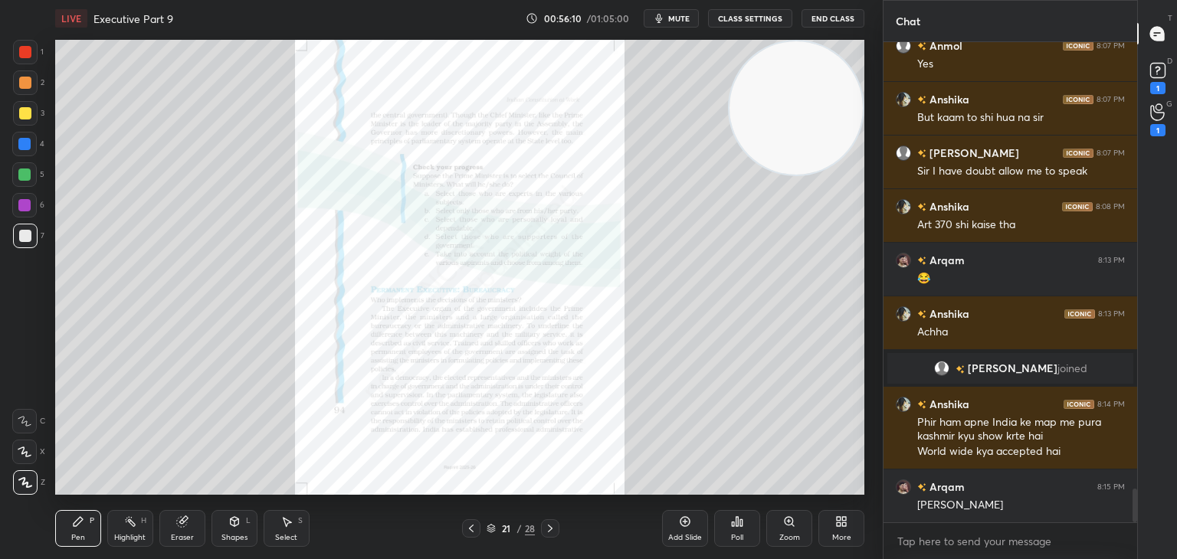
scroll to position [6475, 0]
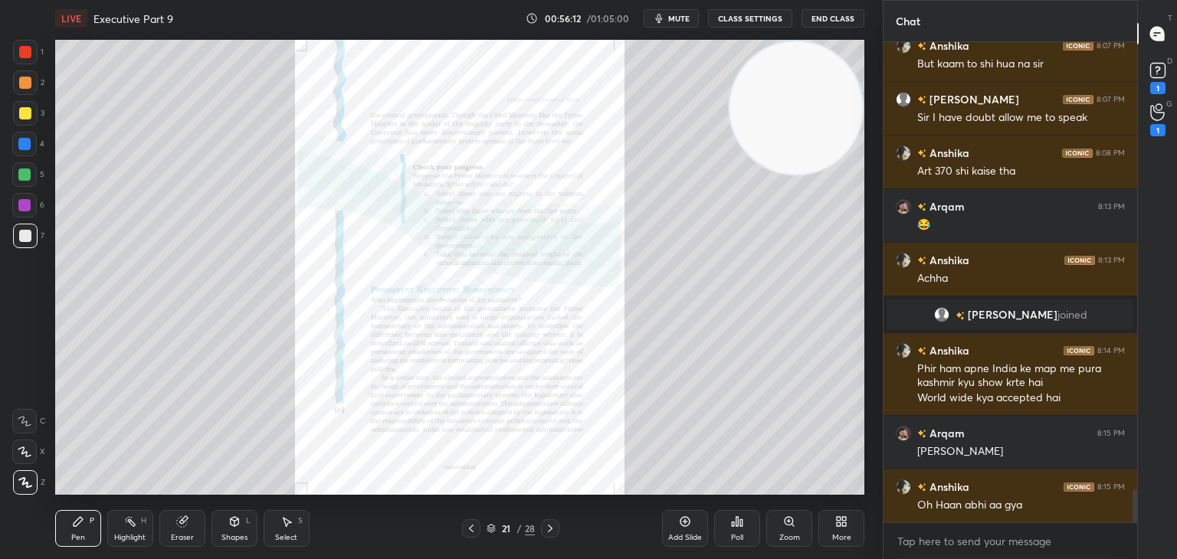
click at [791, 529] on div "Zoom" at bounding box center [789, 528] width 46 height 37
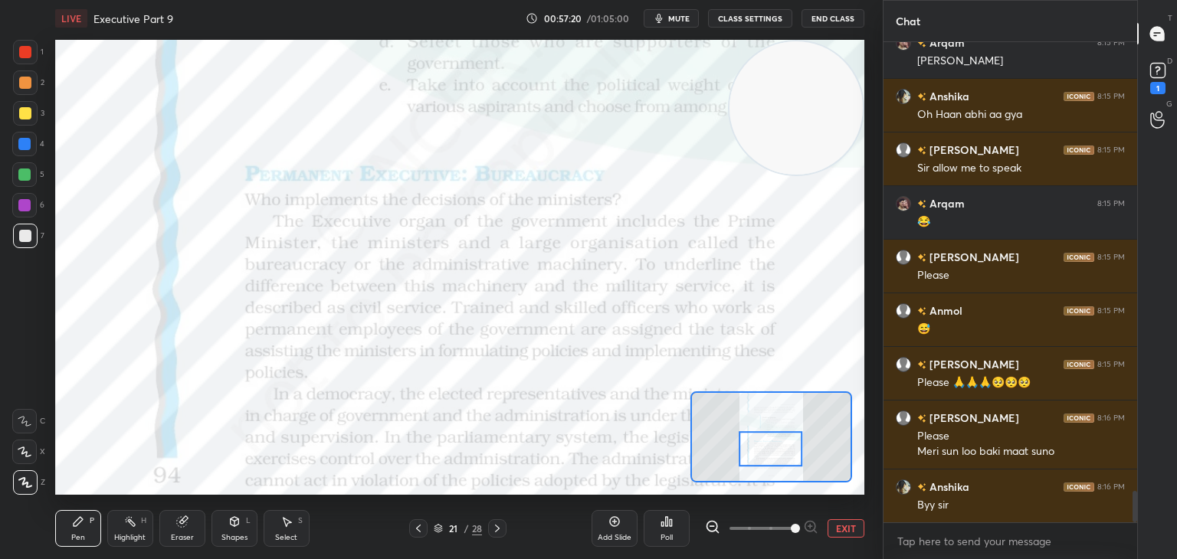
scroll to position [6919, 0]
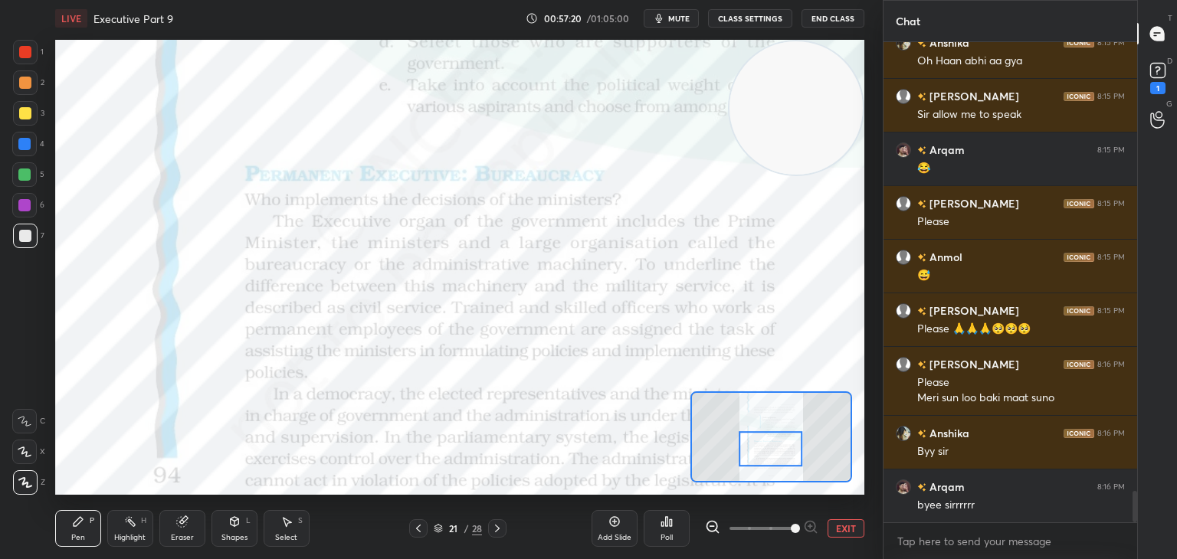
click at [675, 21] on span "mute" at bounding box center [678, 18] width 21 height 11
click at [828, 16] on button "End Class" at bounding box center [832, 18] width 63 height 18
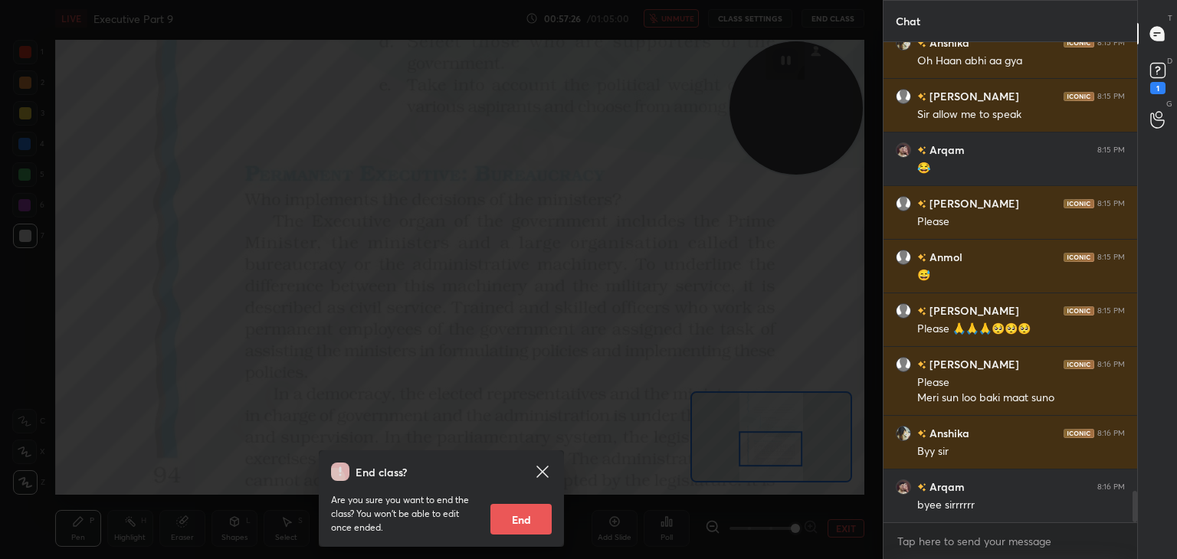
scroll to position [6973, 0]
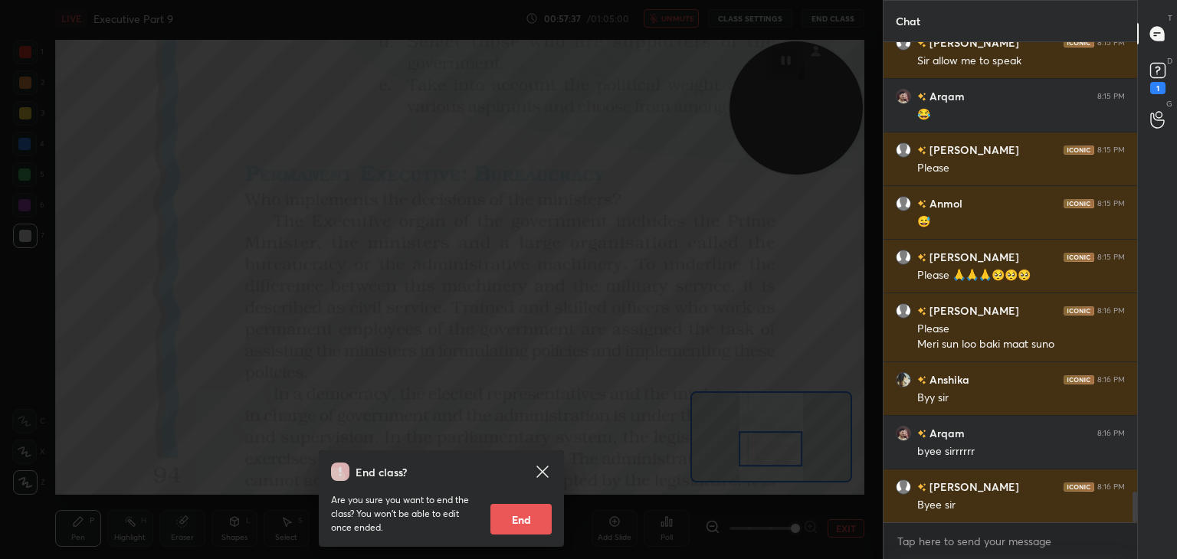
click at [573, 459] on div "End class? Are you sure you want to end the class? You won’t be able to edit on…" at bounding box center [441, 279] width 883 height 559
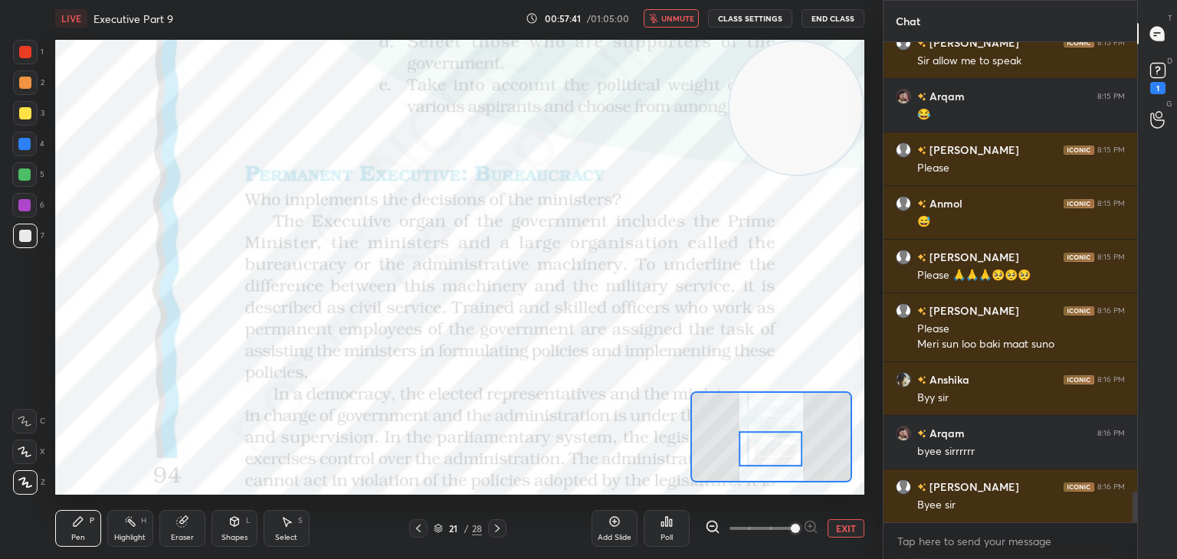
click at [830, 15] on button "End Class" at bounding box center [832, 18] width 63 height 18
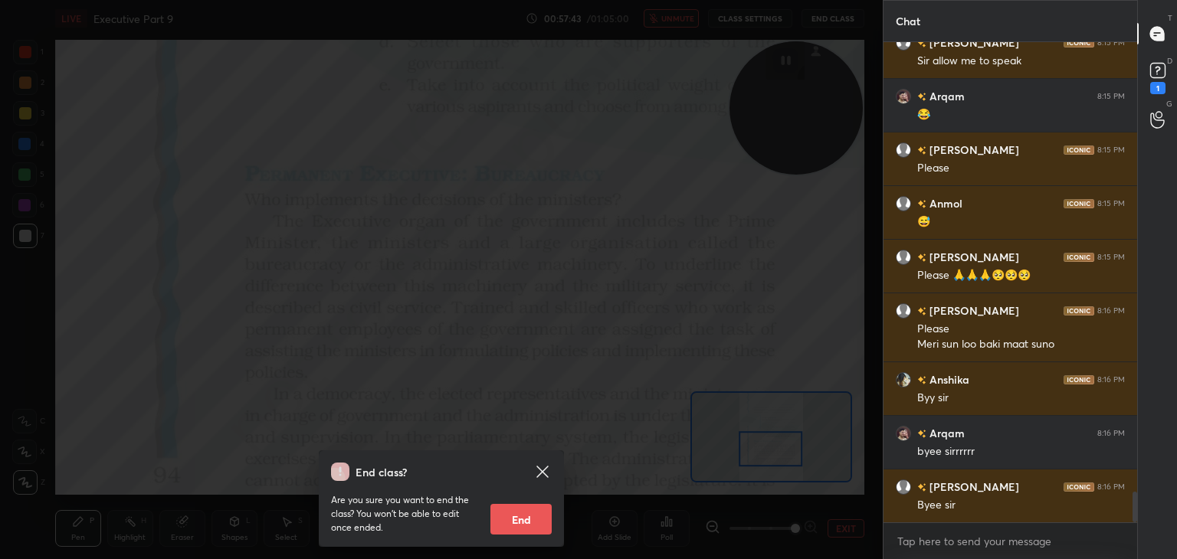
click at [536, 520] on button "End" at bounding box center [520, 519] width 61 height 31
type textarea "x"
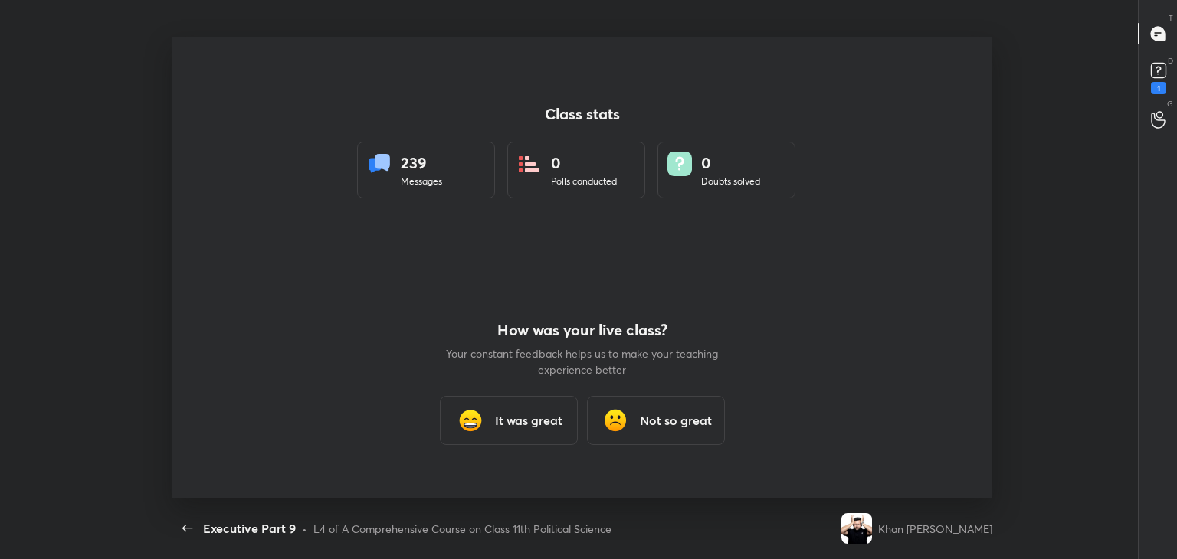
scroll to position [0, 0]
click at [546, 438] on div "It was great" at bounding box center [509, 420] width 138 height 49
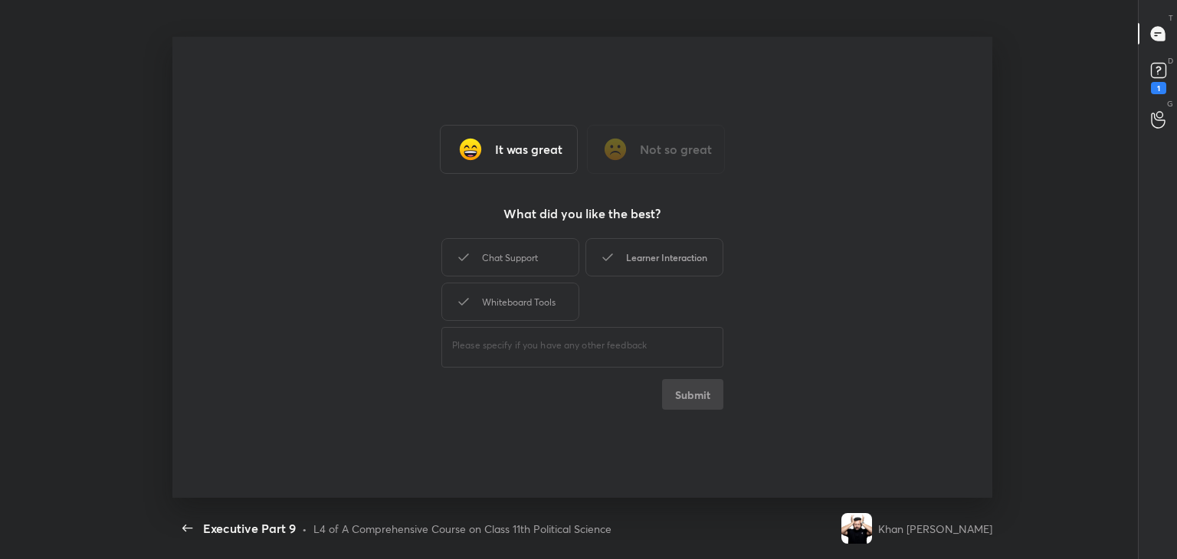
click at [535, 304] on div "Whiteboard Tools" at bounding box center [510, 302] width 138 height 38
click at [675, 249] on div "Learner Interaction" at bounding box center [654, 257] width 138 height 38
click at [702, 398] on button "Submit" at bounding box center [692, 394] width 61 height 31
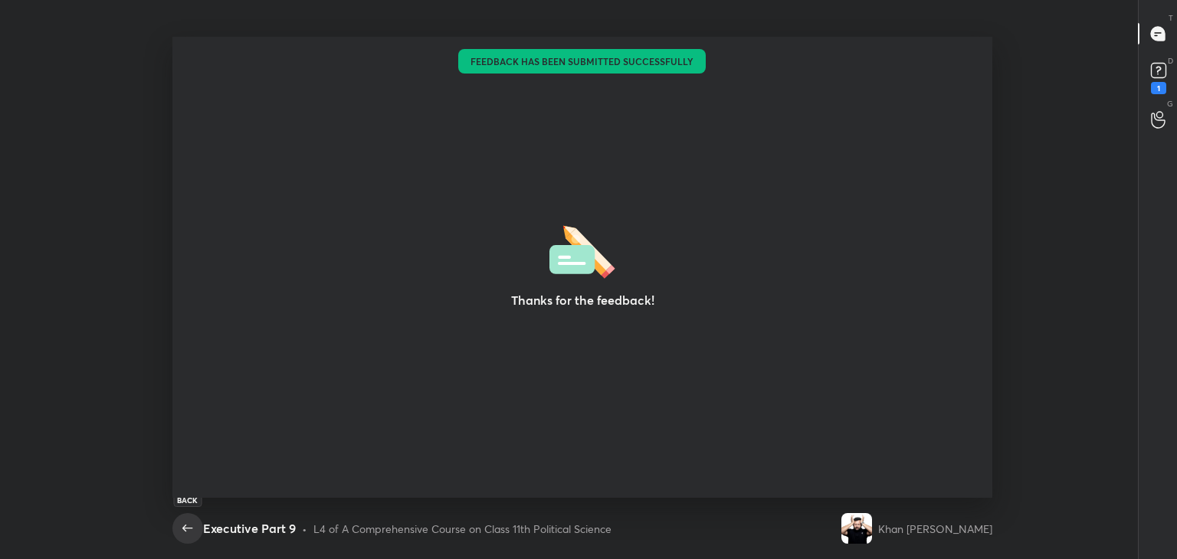
click at [185, 531] on icon "button" at bounding box center [187, 528] width 10 height 7
